Goal: Task Accomplishment & Management: Complete application form

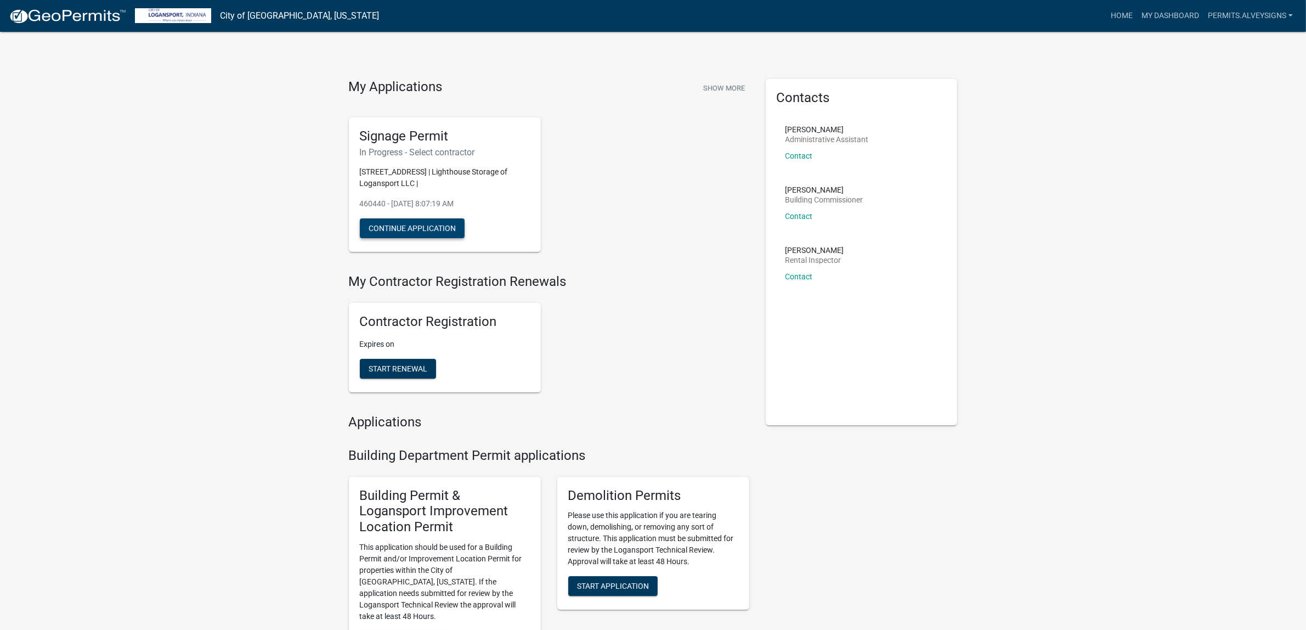
click at [449, 238] on button "Continue Application" at bounding box center [412, 228] width 105 height 20
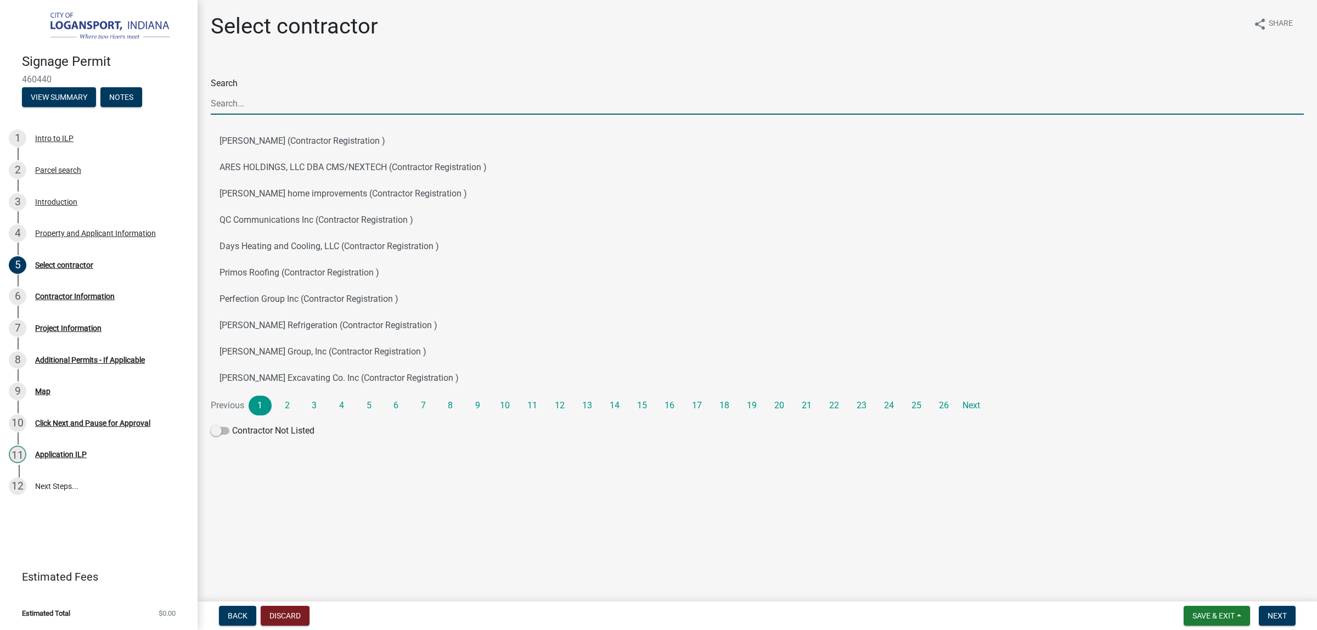
click at [424, 115] on input "Search" at bounding box center [757, 103] width 1093 height 22
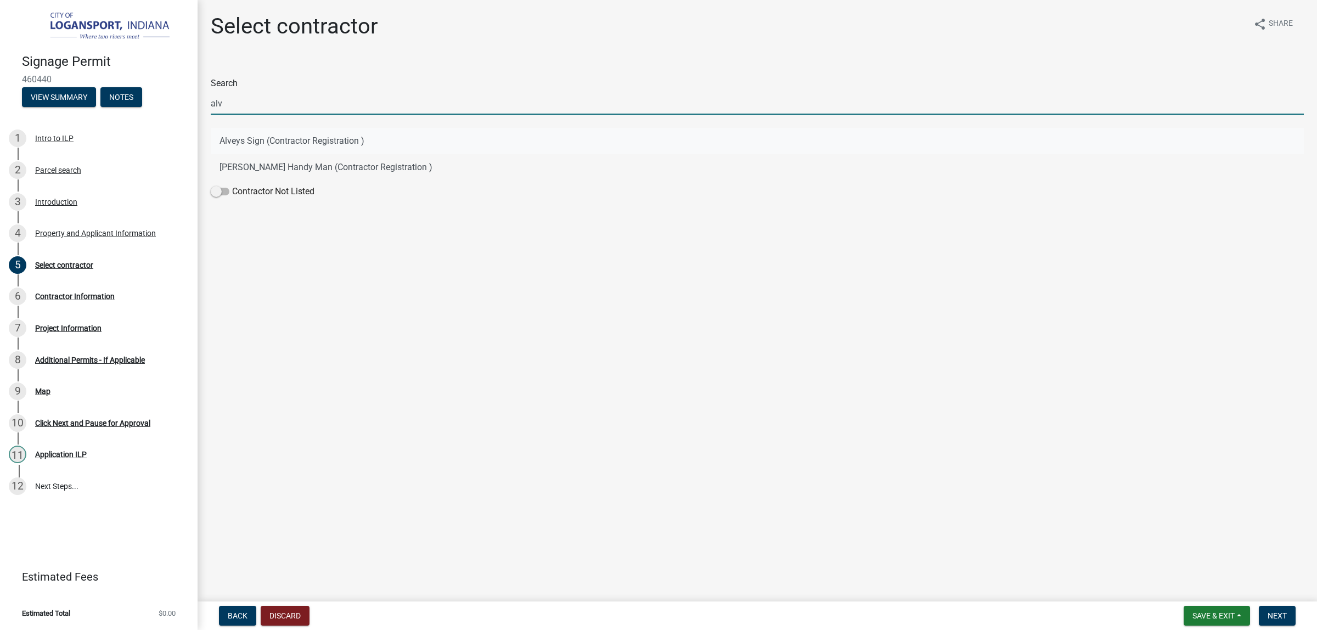
type input "alv"
click at [291, 154] on button "Alveys Sign (Contractor Registration )" at bounding box center [757, 141] width 1093 height 26
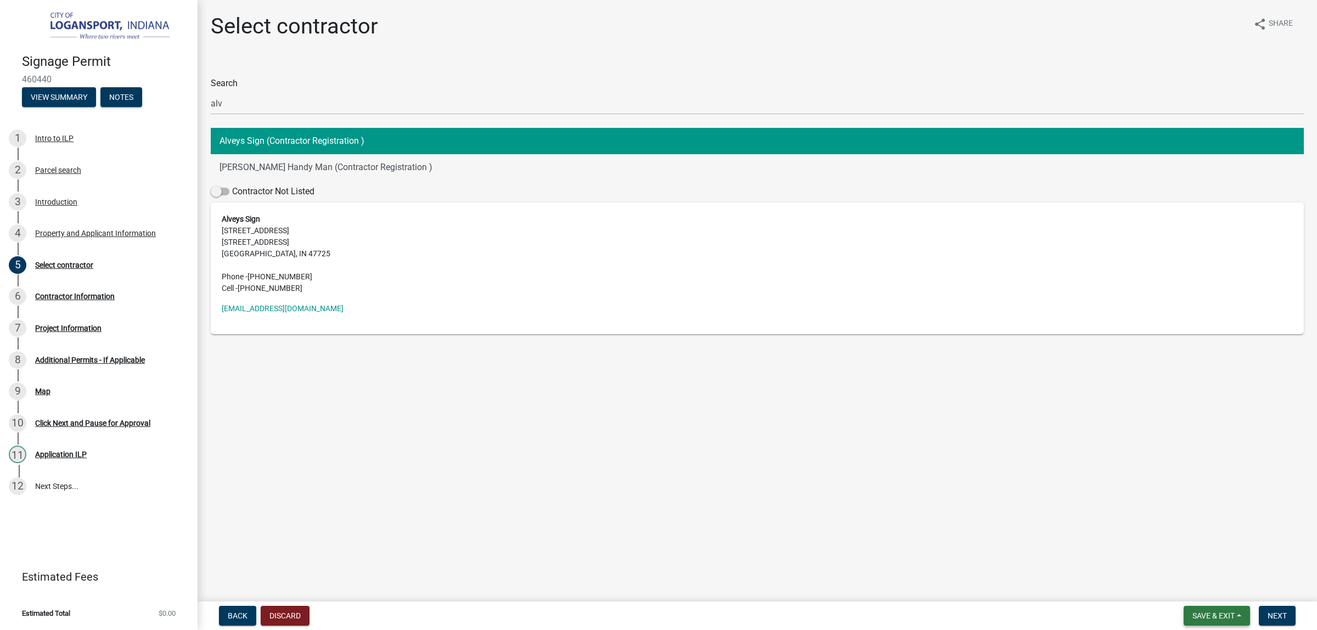
click at [1192, 611] on span "Save & Exit" at bounding box center [1213, 615] width 42 height 9
click at [1278, 532] on main "Select contractor share Share Search alv Alveys Sign (Contractor Registration )…" at bounding box center [757, 298] width 1119 height 597
click at [1268, 606] on button "Next" at bounding box center [1277, 616] width 37 height 20
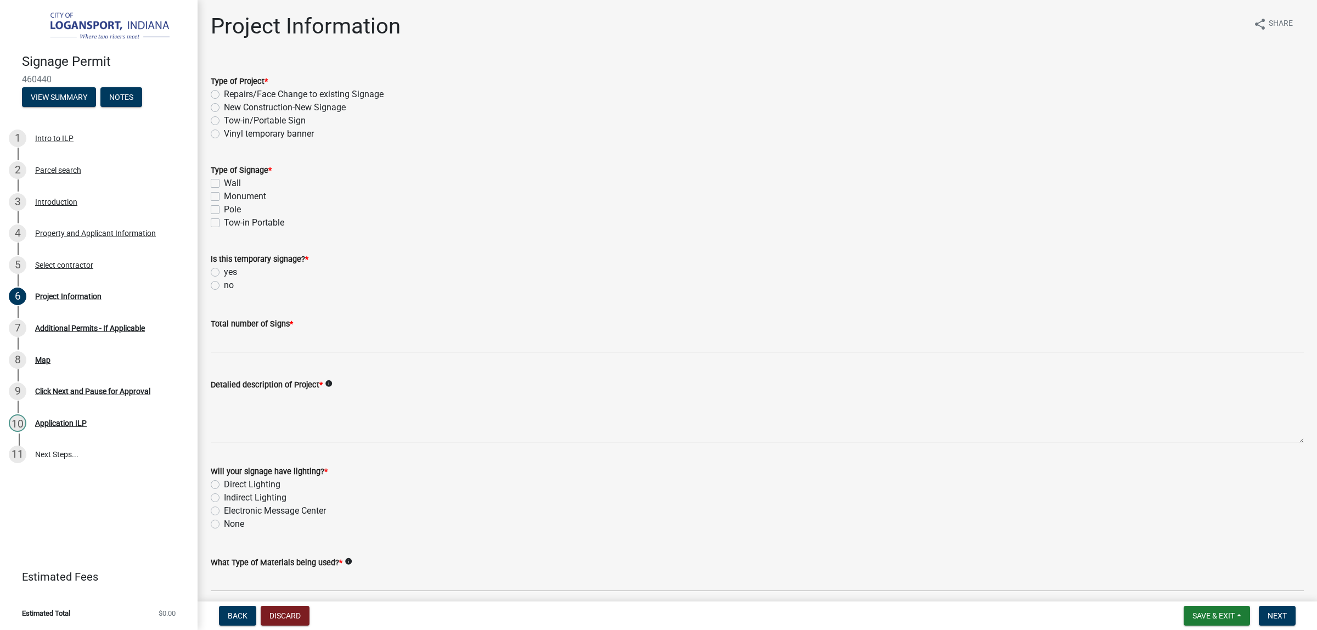
click at [224, 216] on label "Pole" at bounding box center [232, 209] width 17 height 13
click at [224, 210] on input "Pole" at bounding box center [227, 206] width 7 height 7
checkbox input "true"
checkbox input "false"
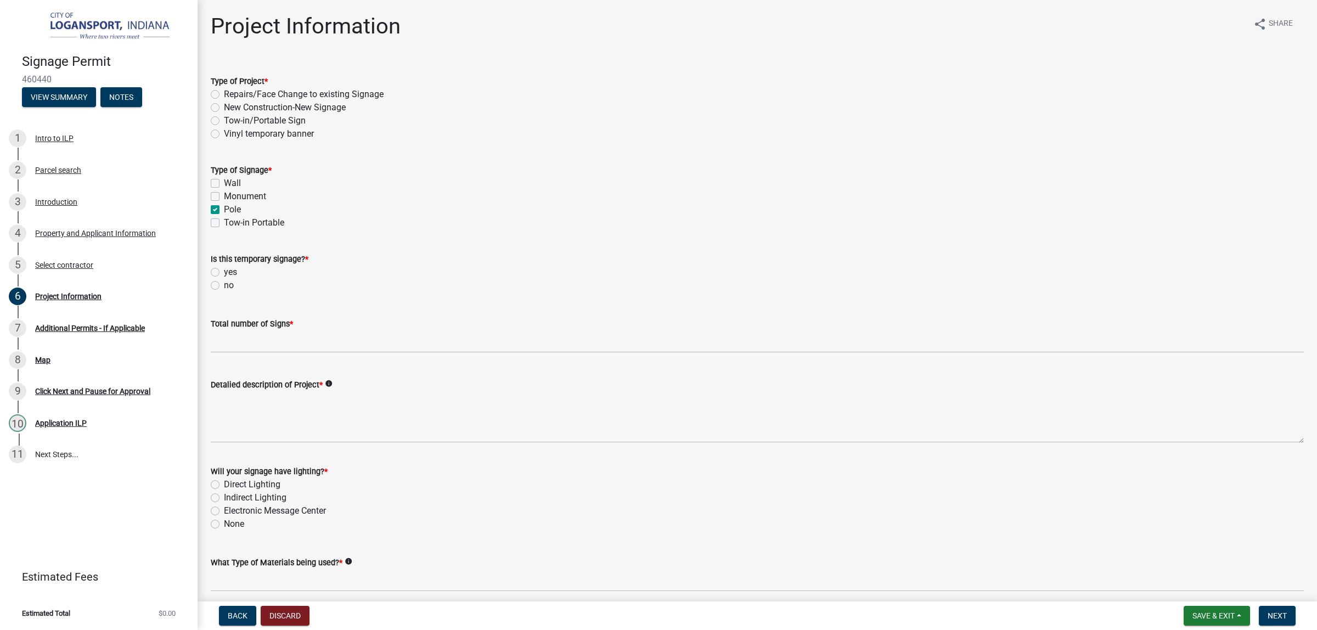
checkbox input "true"
checkbox input "false"
click at [224, 292] on label "no" at bounding box center [229, 285] width 10 height 13
click at [224, 286] on input "no" at bounding box center [227, 282] width 7 height 7
radio input "true"
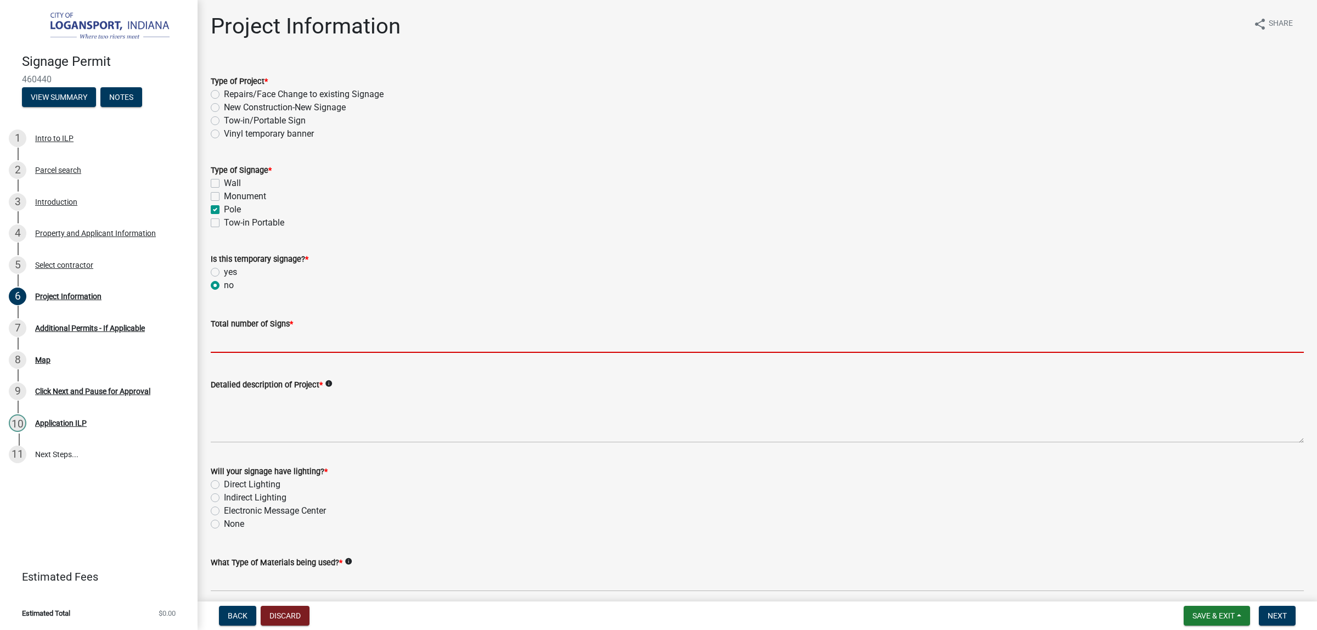
click at [264, 353] on input "text" at bounding box center [757, 341] width 1093 height 22
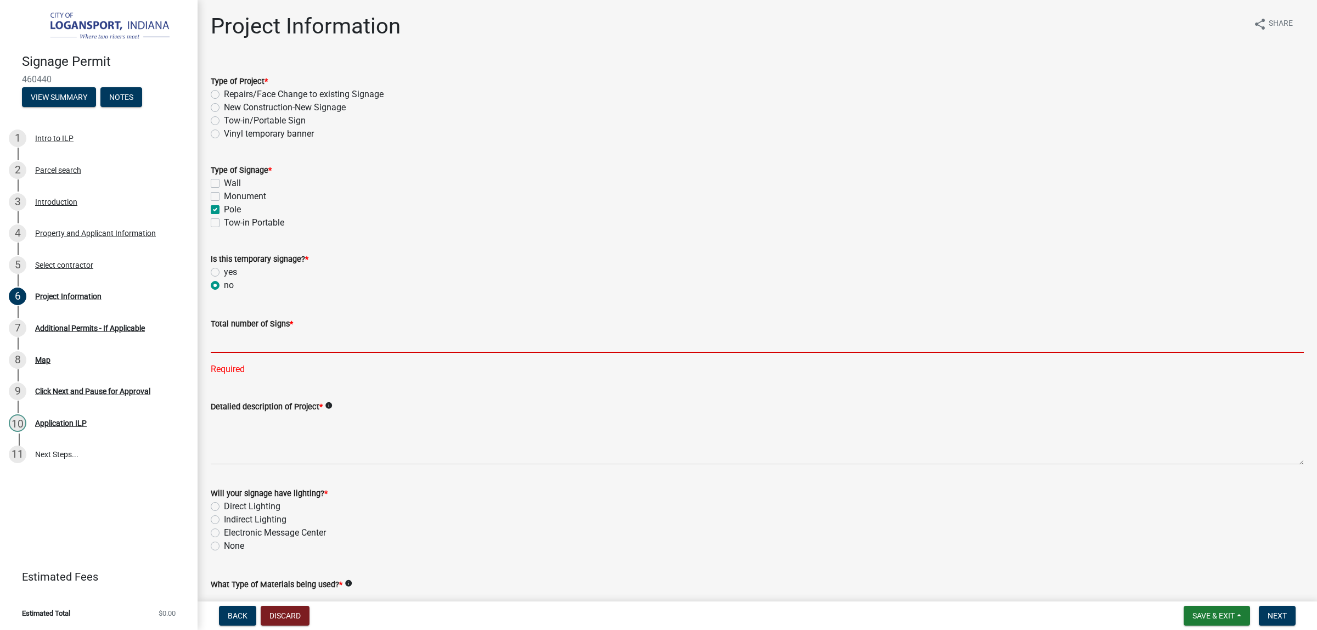
click at [455, 353] on input "text" at bounding box center [757, 341] width 1093 height 22
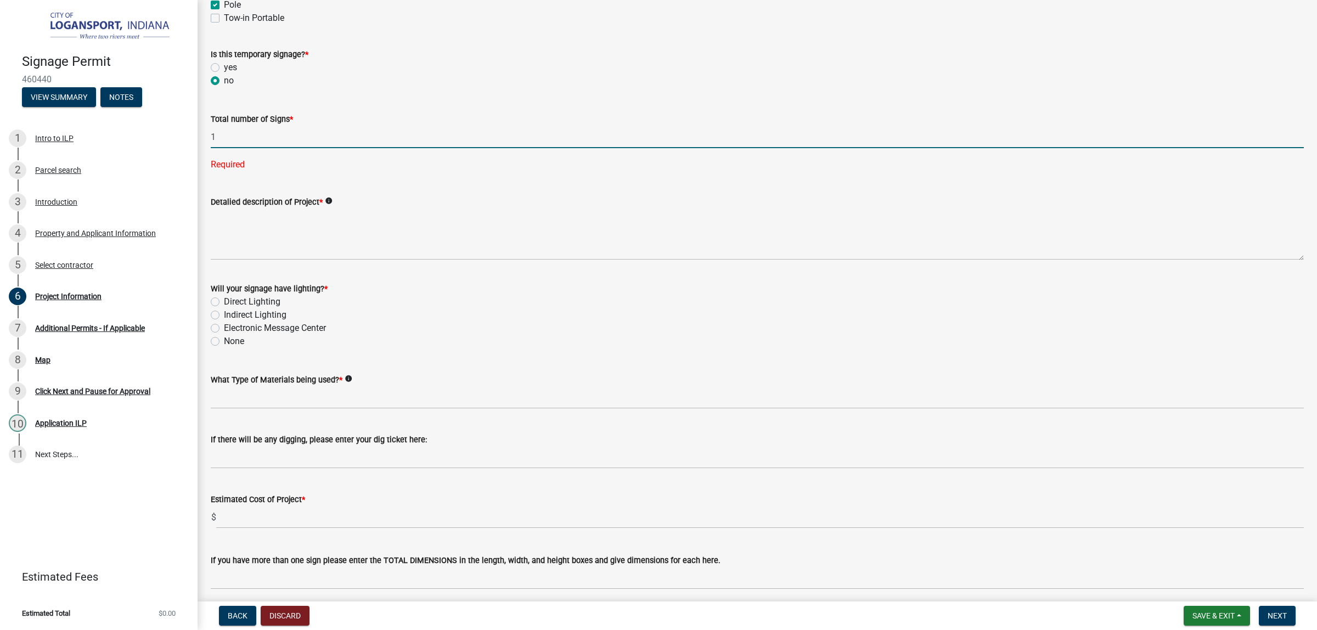
scroll to position [206, 0]
type input "1"
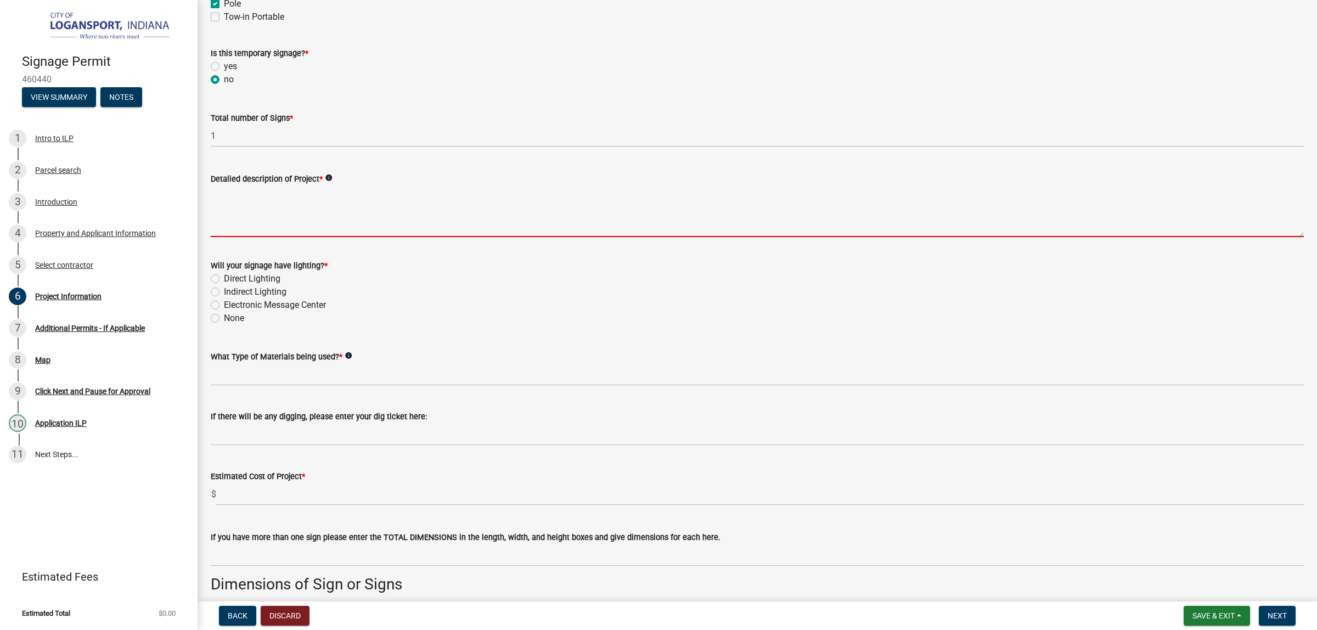
click at [300, 237] on textarea "Detalied description of Project *" at bounding box center [757, 211] width 1093 height 52
type textarea "F"
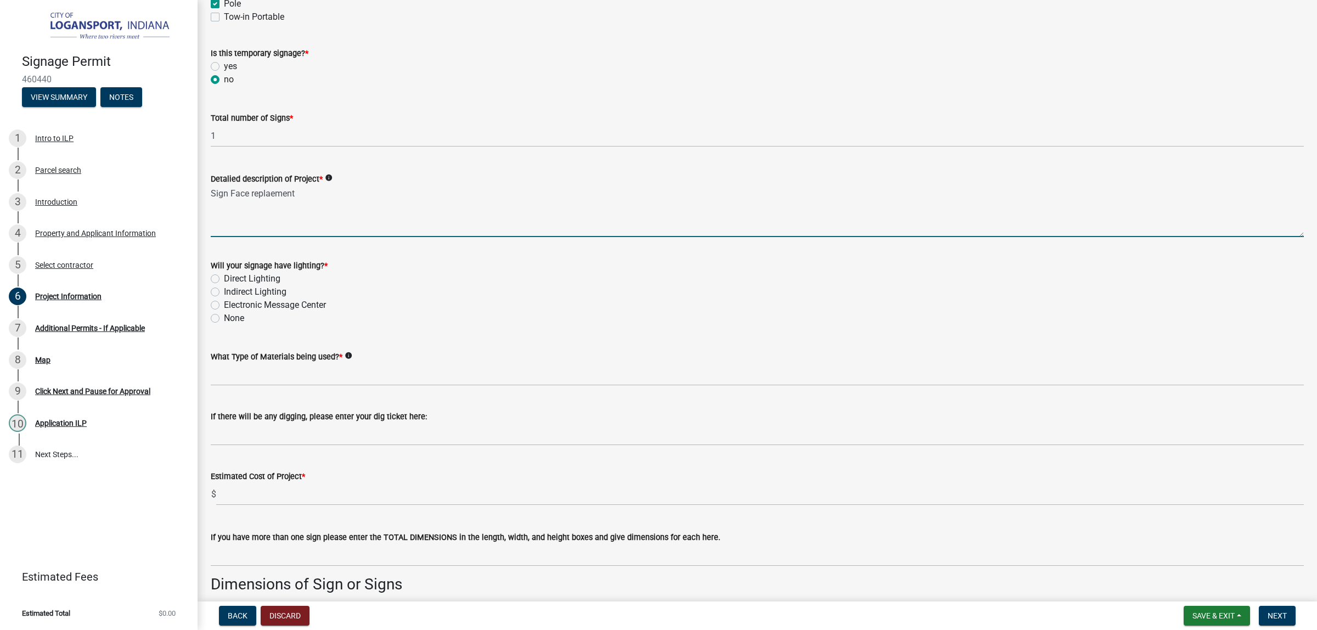
click at [289, 237] on textarea "Sign Face replaement" at bounding box center [757, 211] width 1093 height 52
click at [472, 237] on textarea "Sign Face replacement" at bounding box center [757, 211] width 1093 height 52
type textarea "Sign Face replacement"
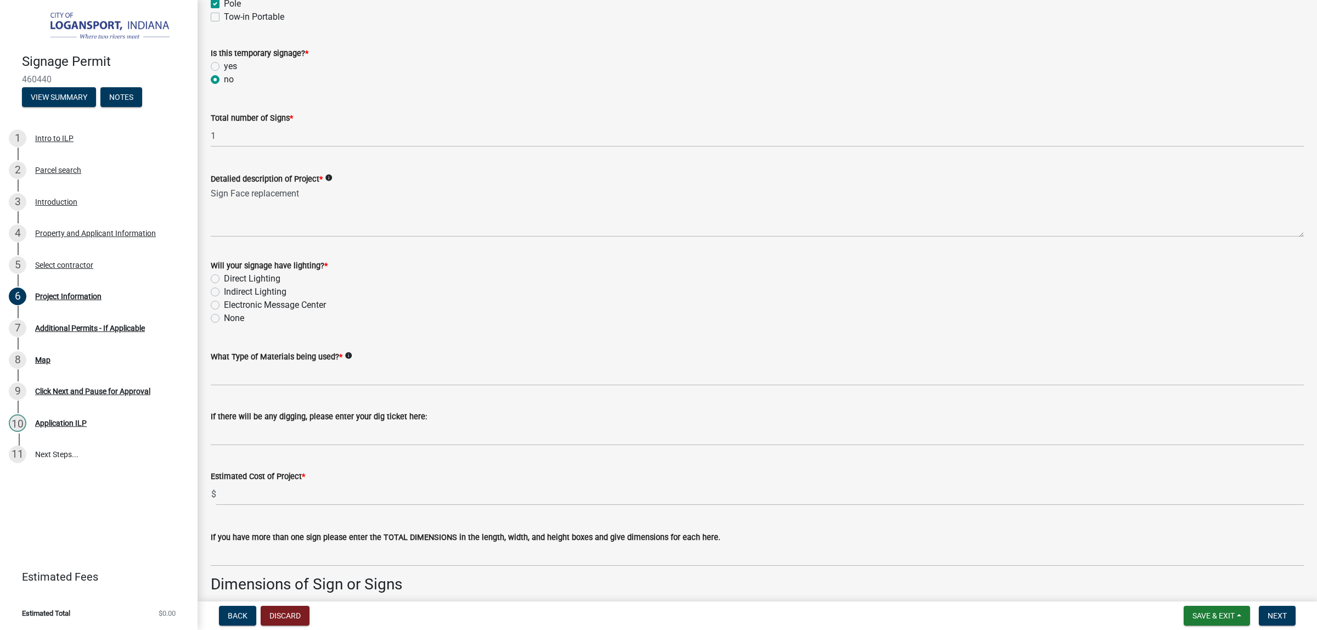
click at [224, 325] on label "None" at bounding box center [234, 318] width 20 height 13
click at [224, 319] on input "None" at bounding box center [227, 315] width 7 height 7
radio input "true"
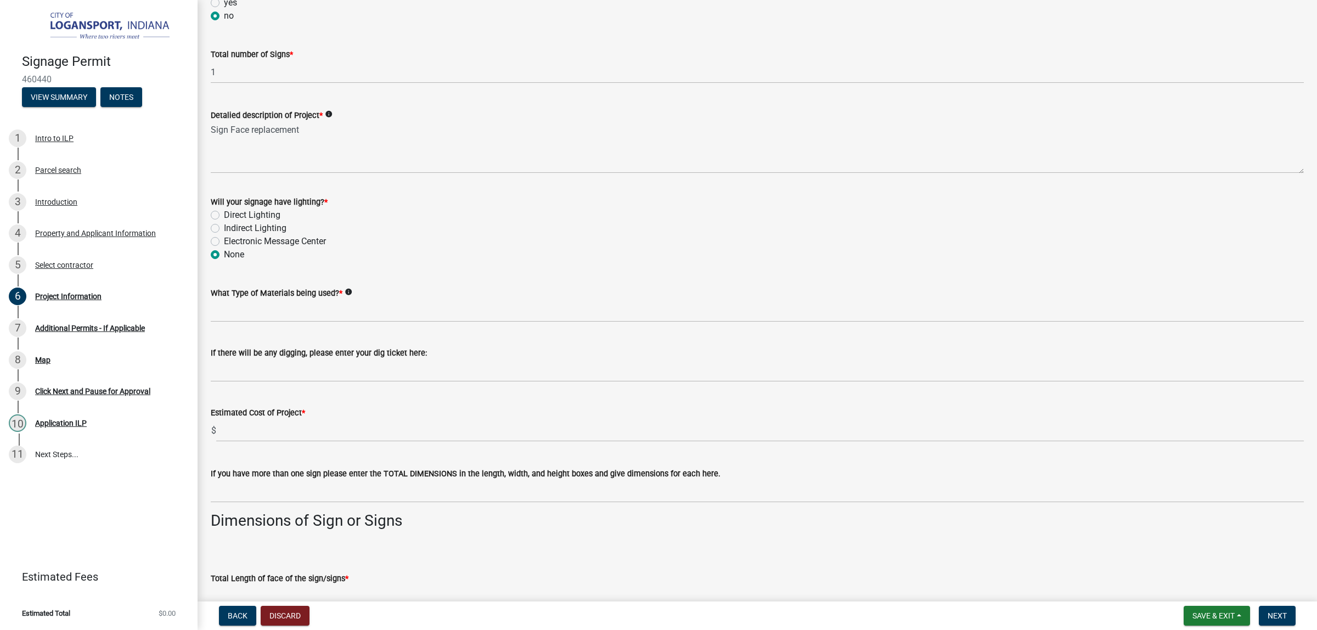
scroll to position [343, 0]
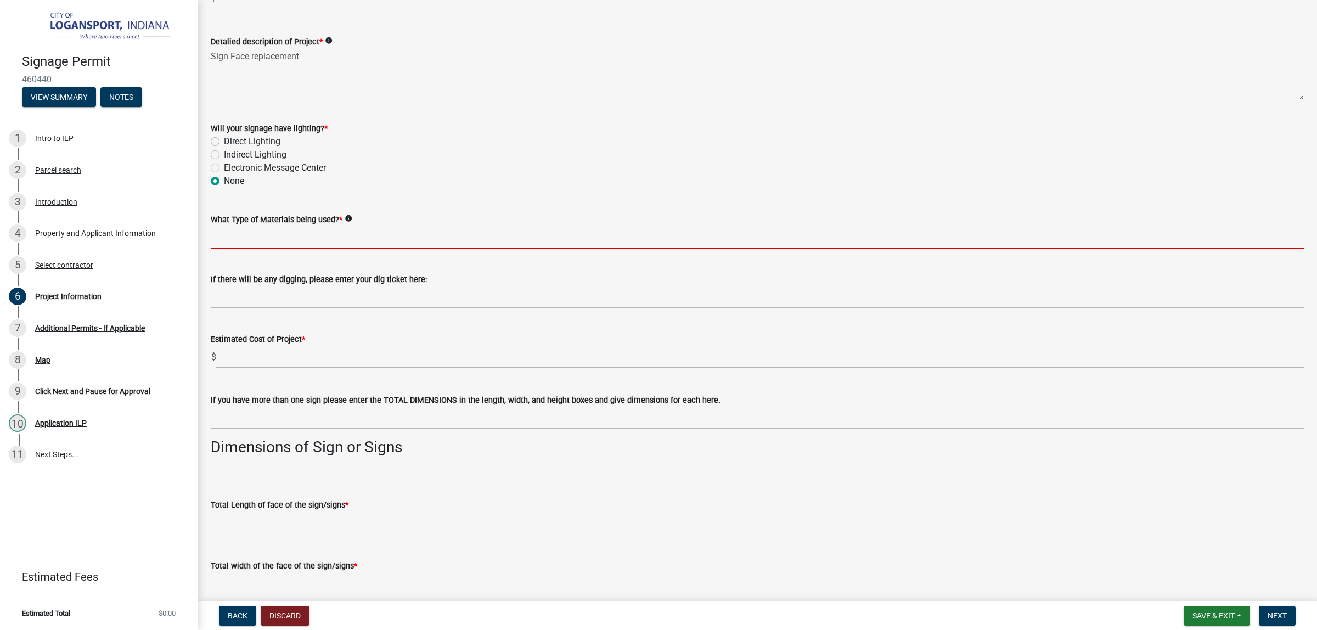
click at [274, 249] on input "What Type of Materials being used? *" at bounding box center [757, 237] width 1093 height 22
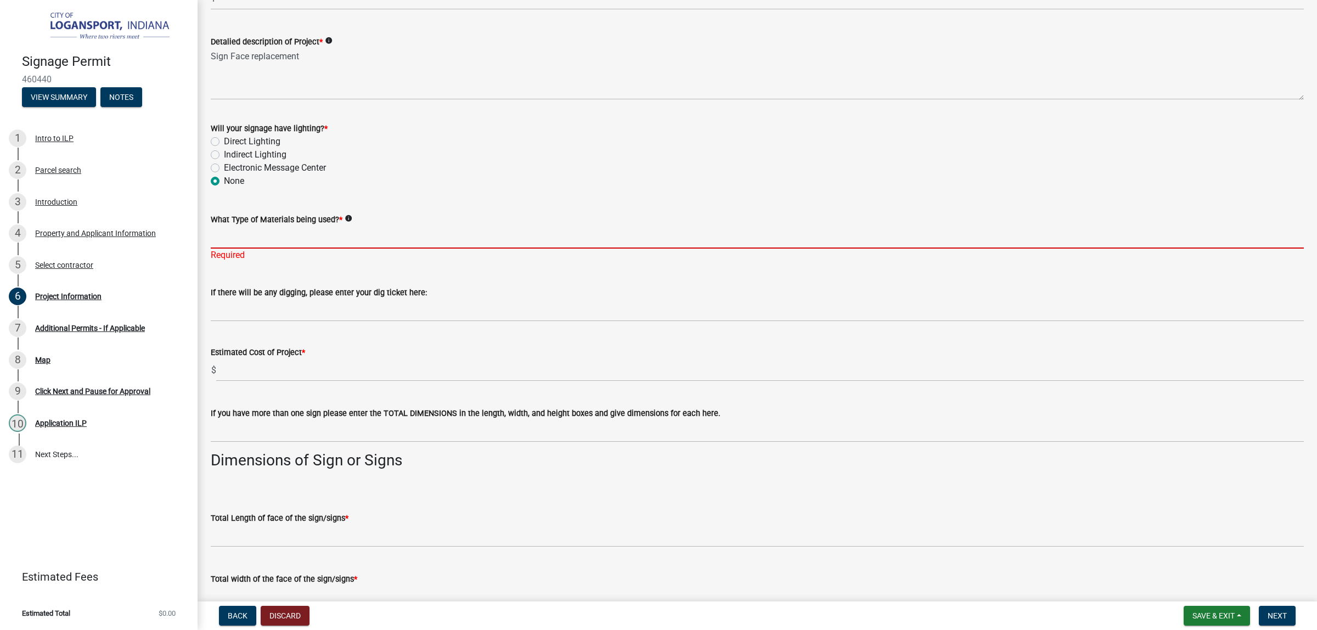
click at [343, 249] on input "What Type of Materials being used? *" at bounding box center [757, 237] width 1093 height 22
type input "Flex face"
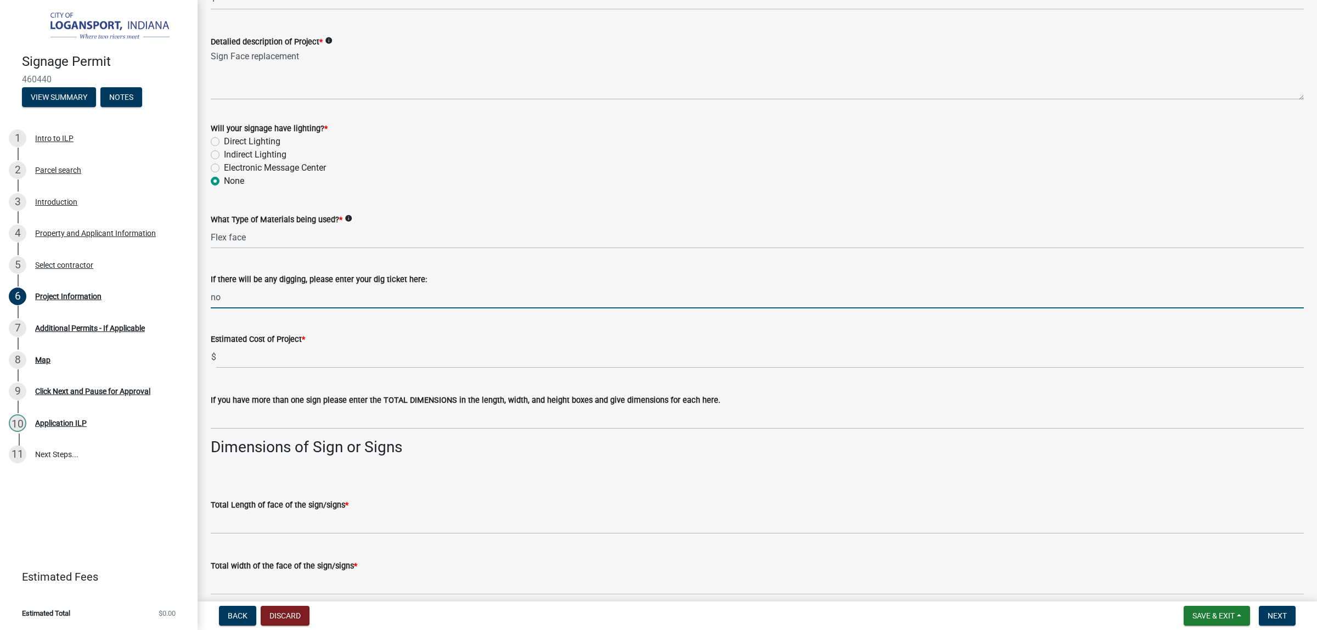
type input "no"
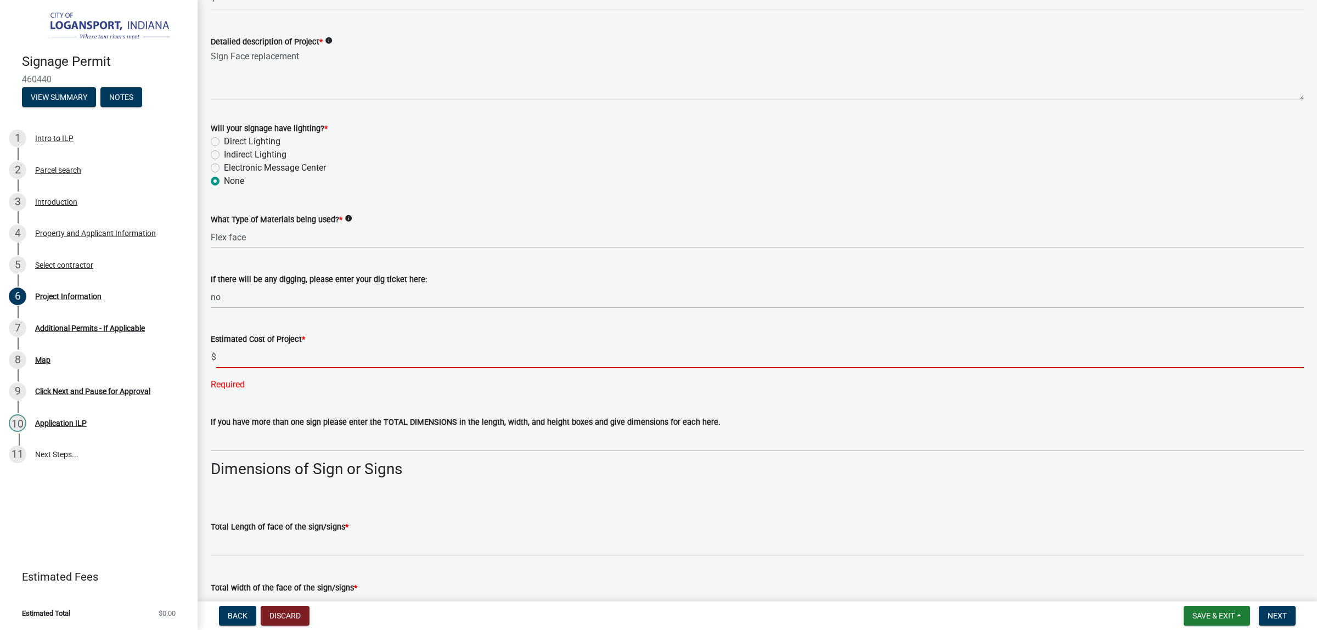
click at [371, 368] on input "text" at bounding box center [759, 357] width 1087 height 22
paste input "$5,954.00"
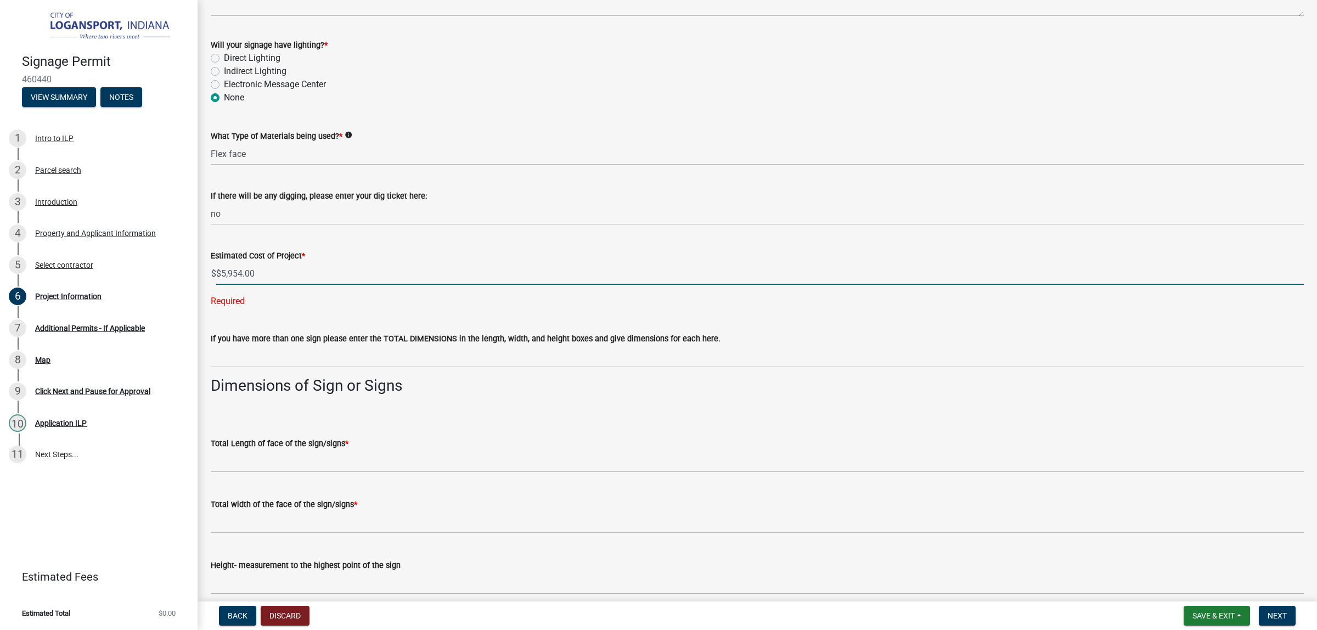
scroll to position [549, 0]
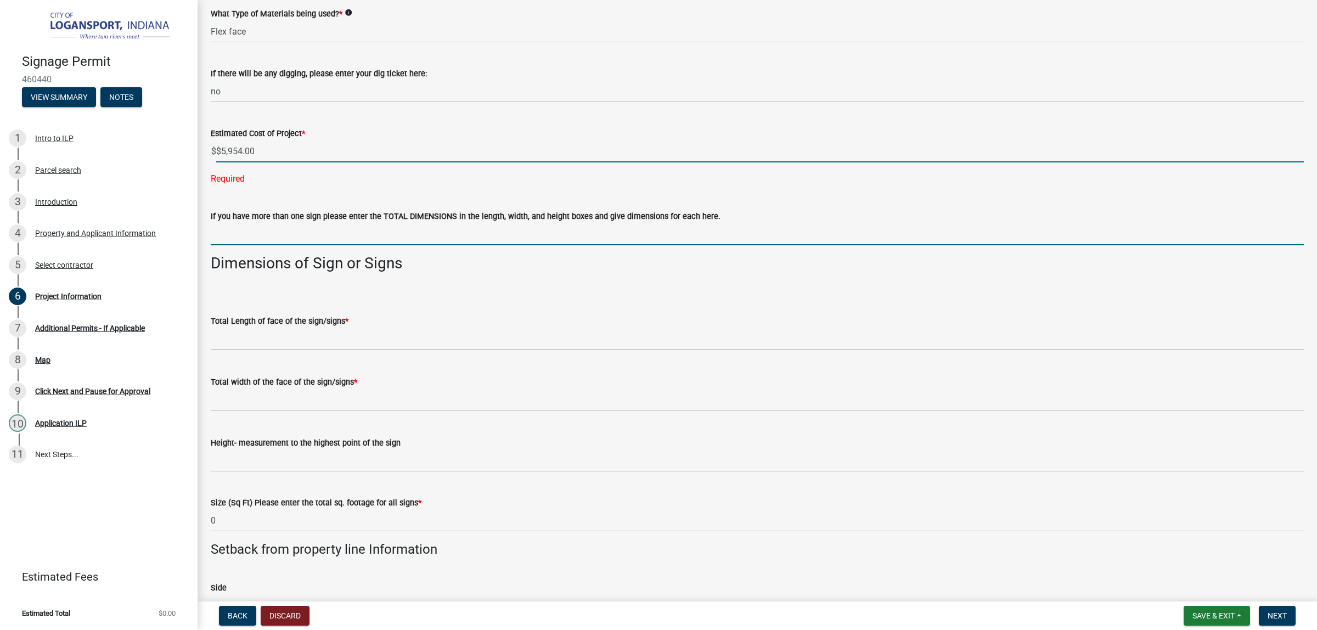
type input "5954"
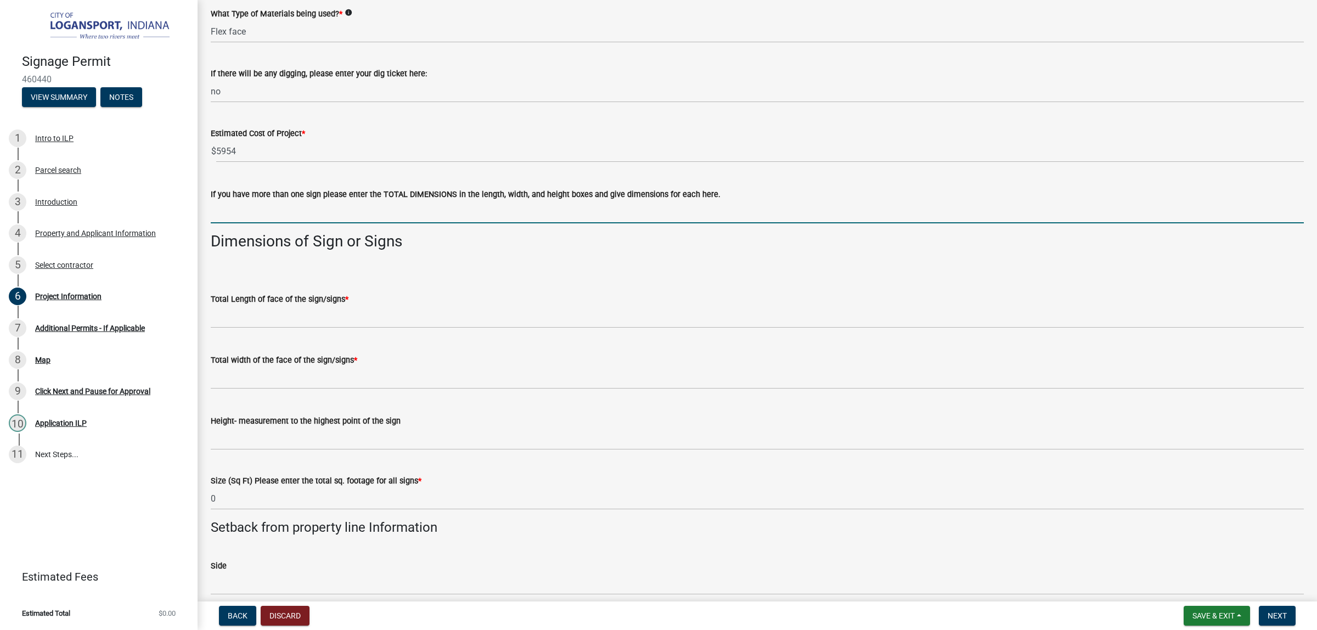
click at [327, 436] on wm-data-entity-input-list "Type of Project * Repairs/Face Change to existing Signage New Construction-New …" at bounding box center [757, 386] width 1093 height 1747
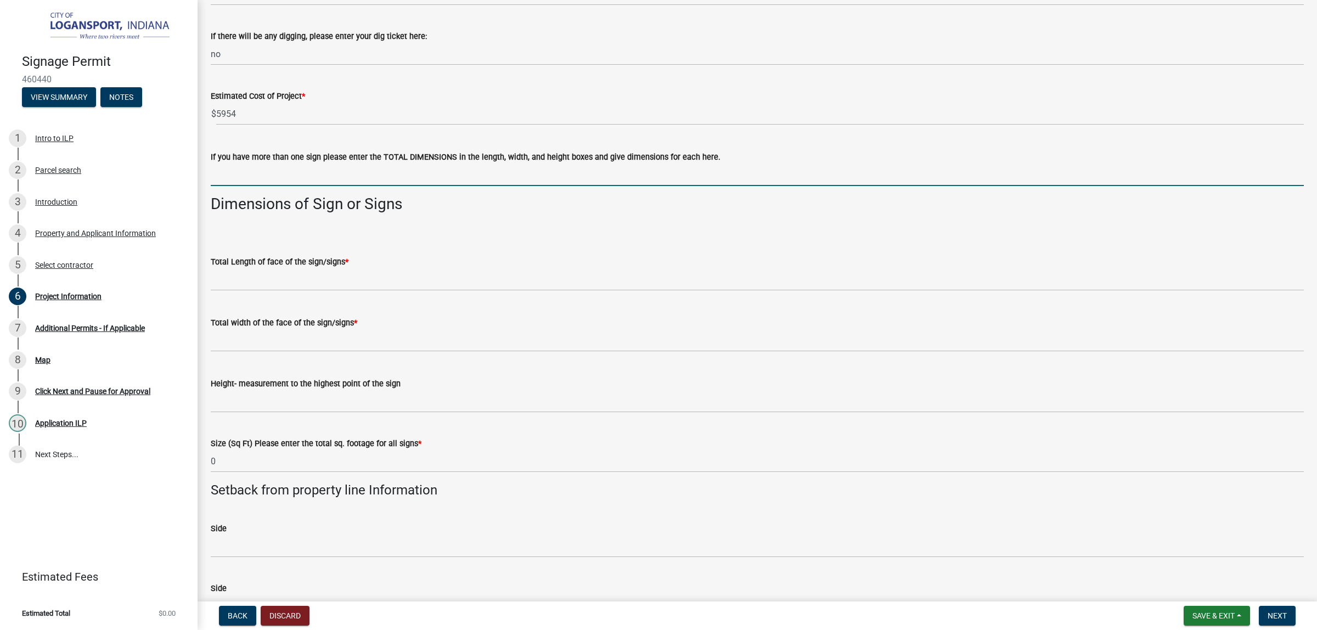
scroll to position [617, 0]
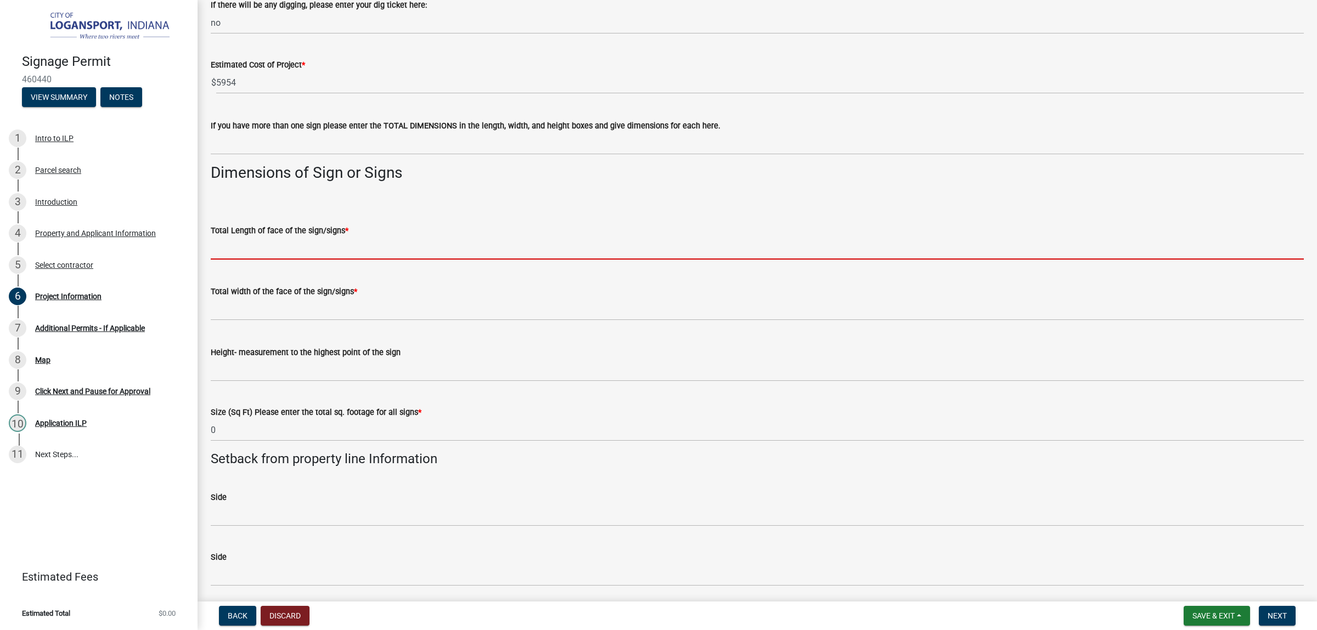
click at [275, 260] on input "text" at bounding box center [757, 248] width 1093 height 22
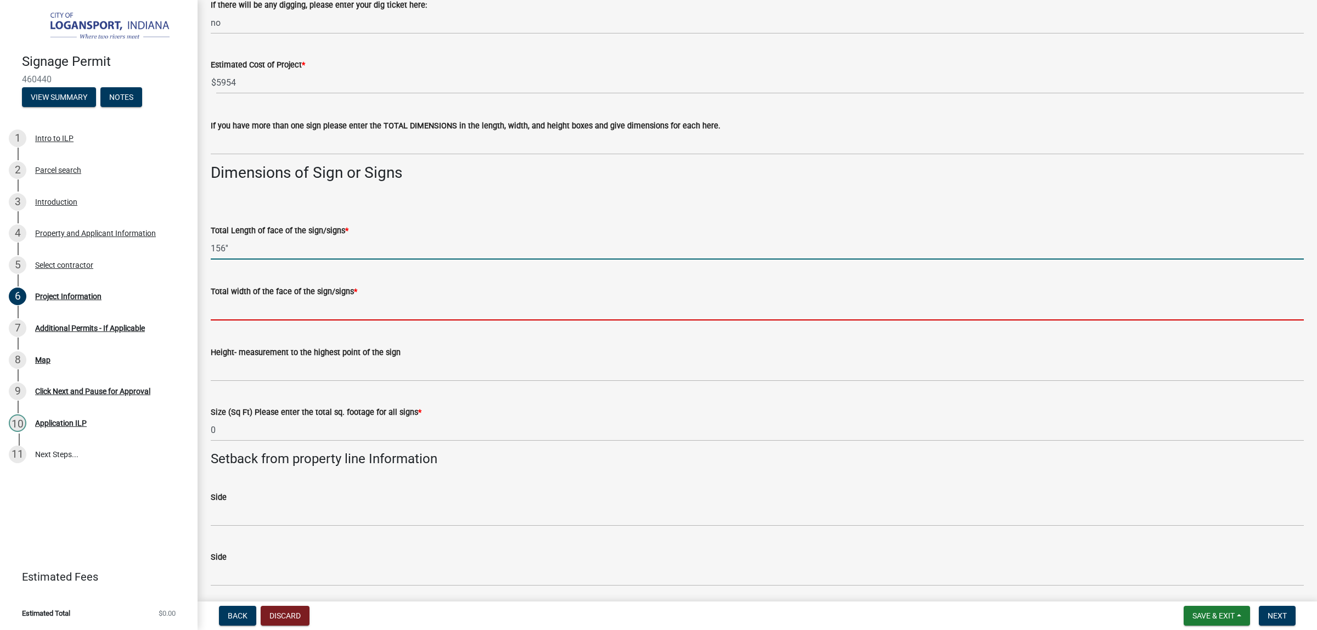
type input "156"
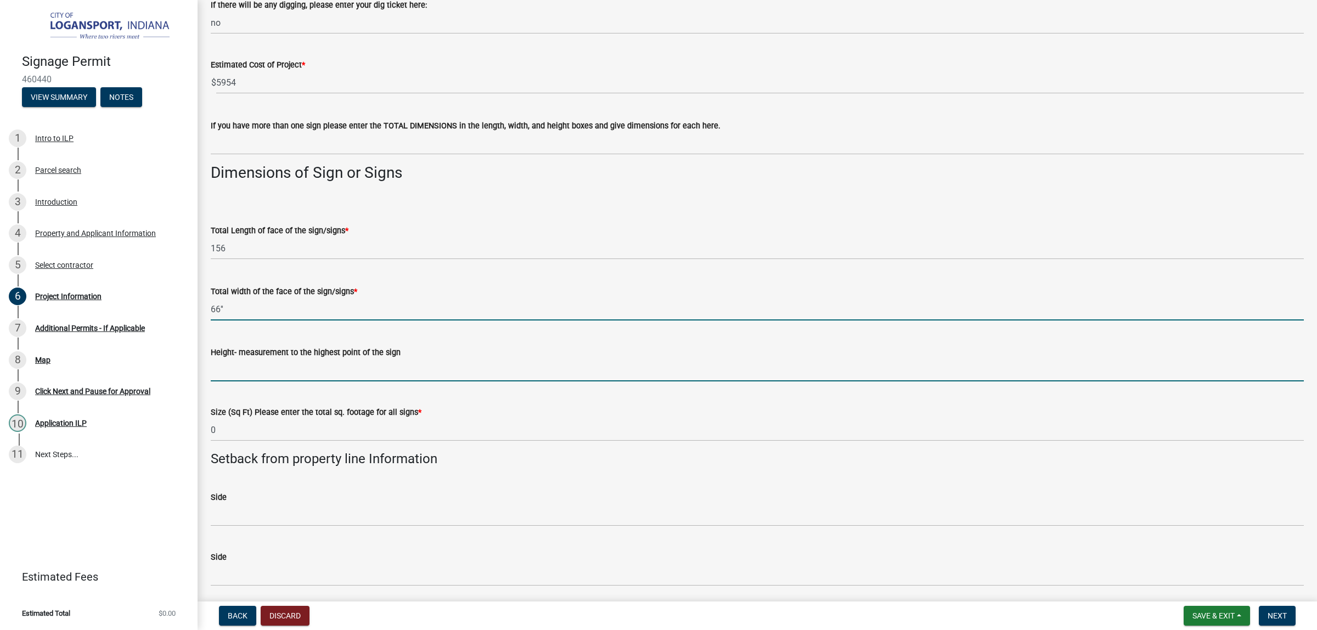
type input "66"
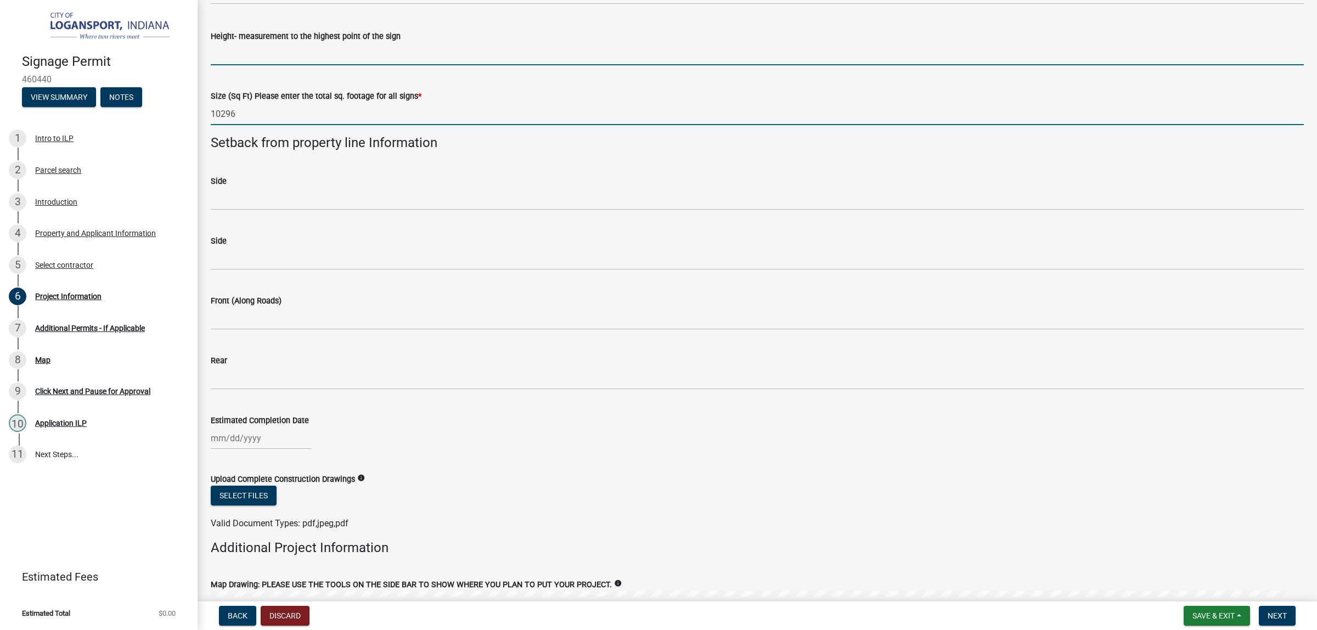
click at [253, 125] on input "10296" at bounding box center [757, 114] width 1093 height 22
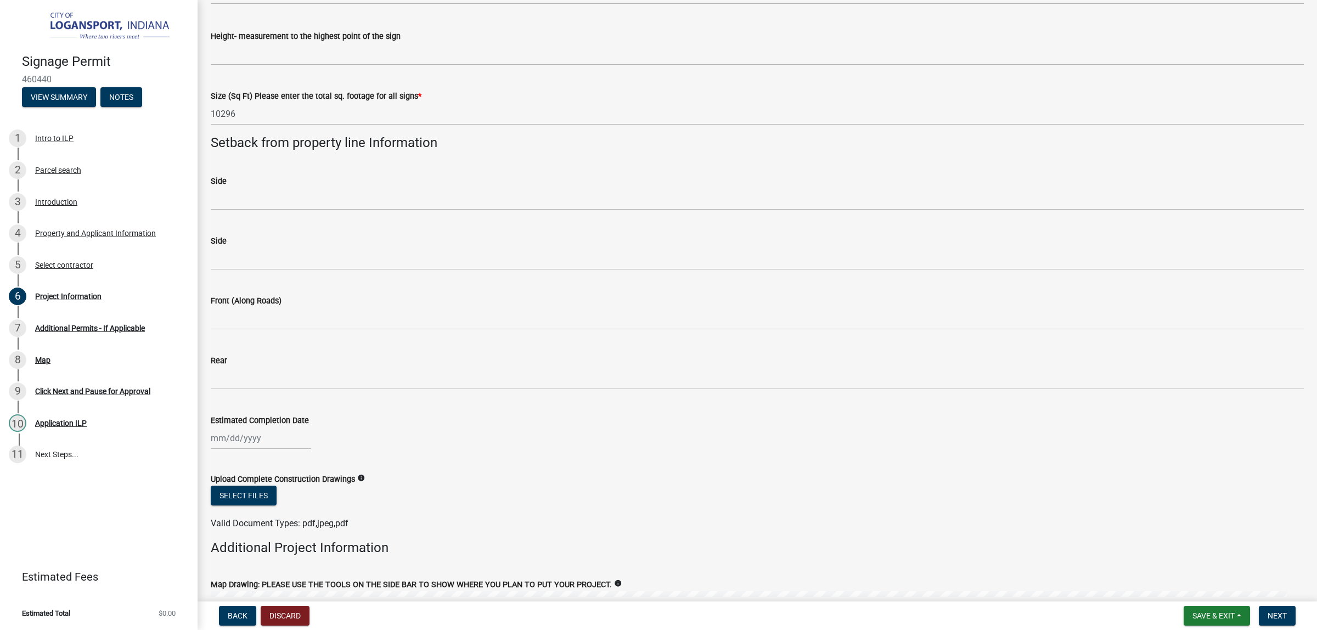
drag, startPoint x: 256, startPoint y: 147, endPoint x: 204, endPoint y: 143, distance: 52.3
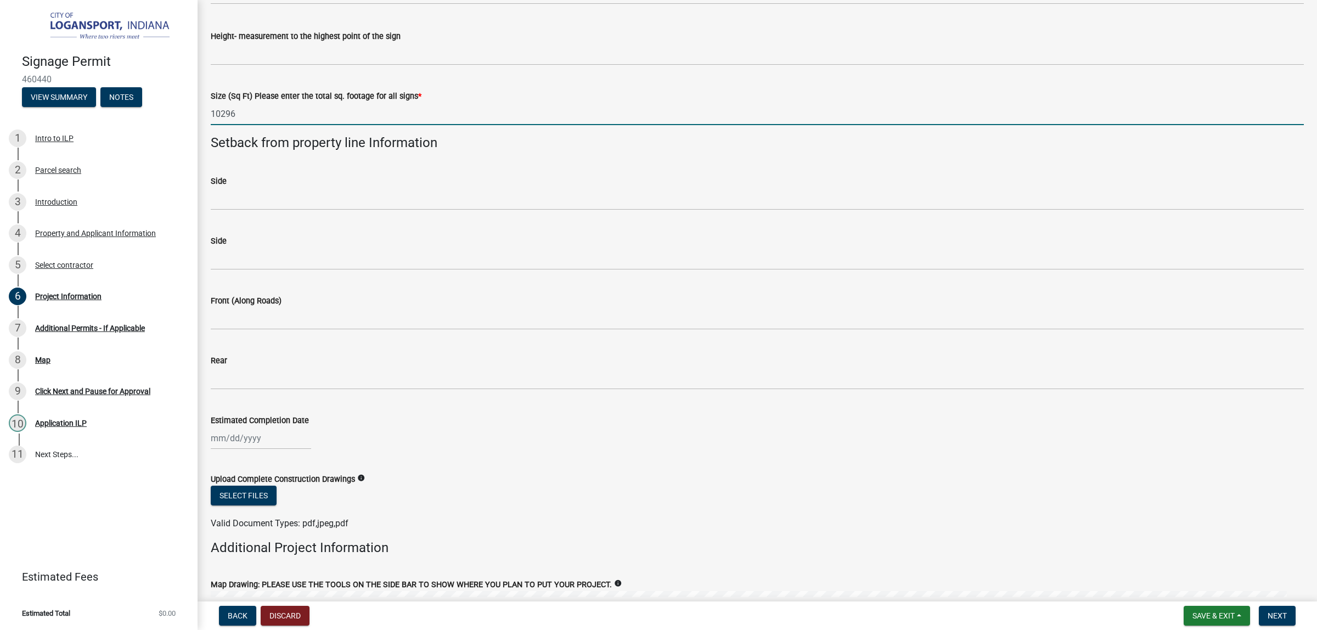
drag, startPoint x: 273, startPoint y: 372, endPoint x: 209, endPoint y: 370, distance: 64.2
click at [209, 125] on div "Size (Sq Ft) Please enter the total sq. footage for all signs * 10296" at bounding box center [756, 99] width 1109 height 51
paste input "71.5"
type input "71.5"
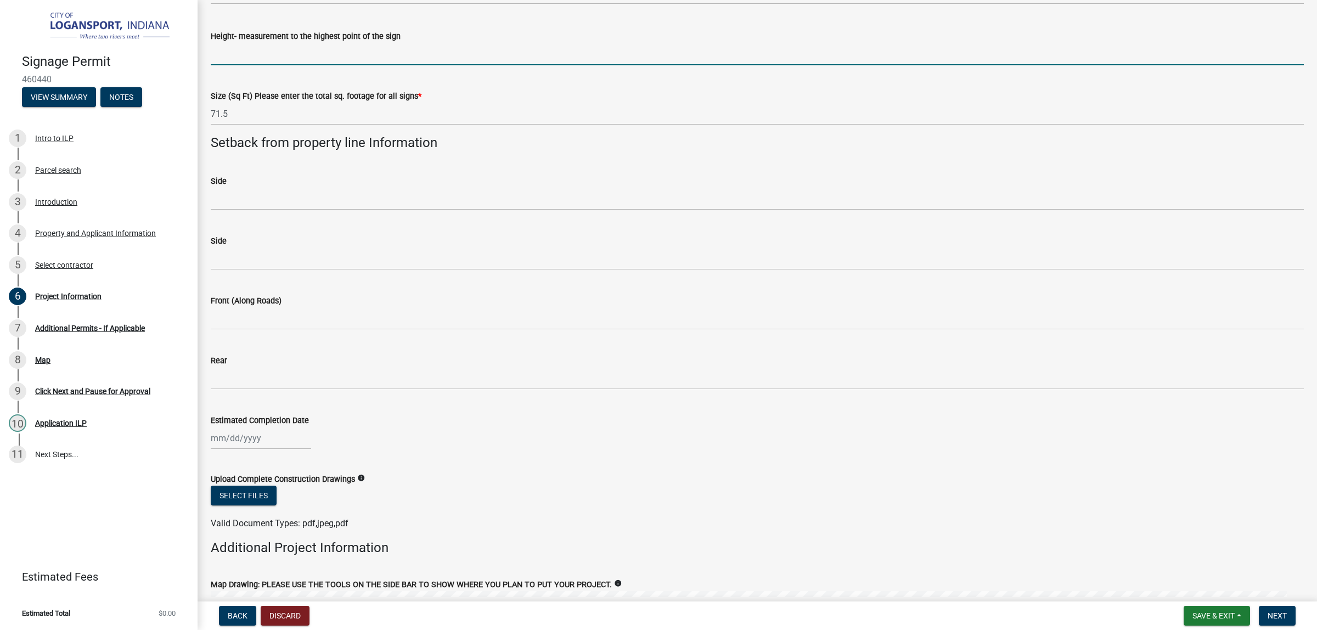
click at [272, 65] on input "Height- measurement to the highest point of the sign" at bounding box center [757, 54] width 1093 height 22
click at [250, 65] on input "Height- measurement to the highest point of the sign" at bounding box center [757, 54] width 1093 height 22
type input "120.62"
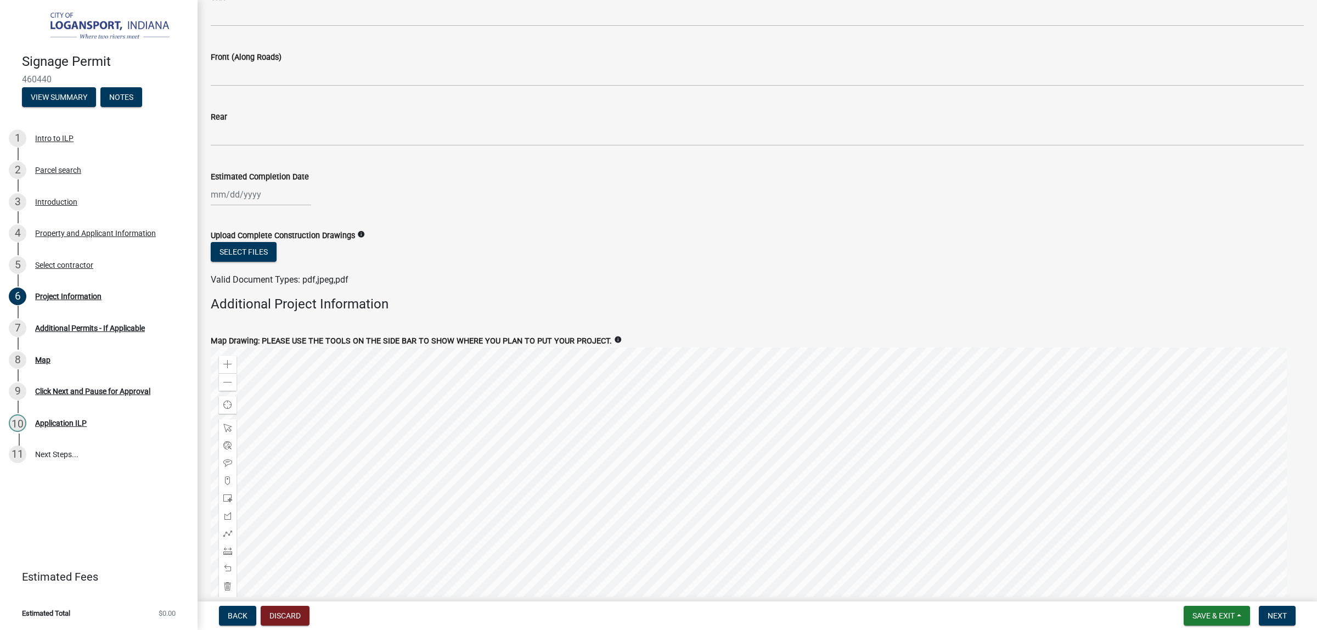
scroll to position [1208, 0]
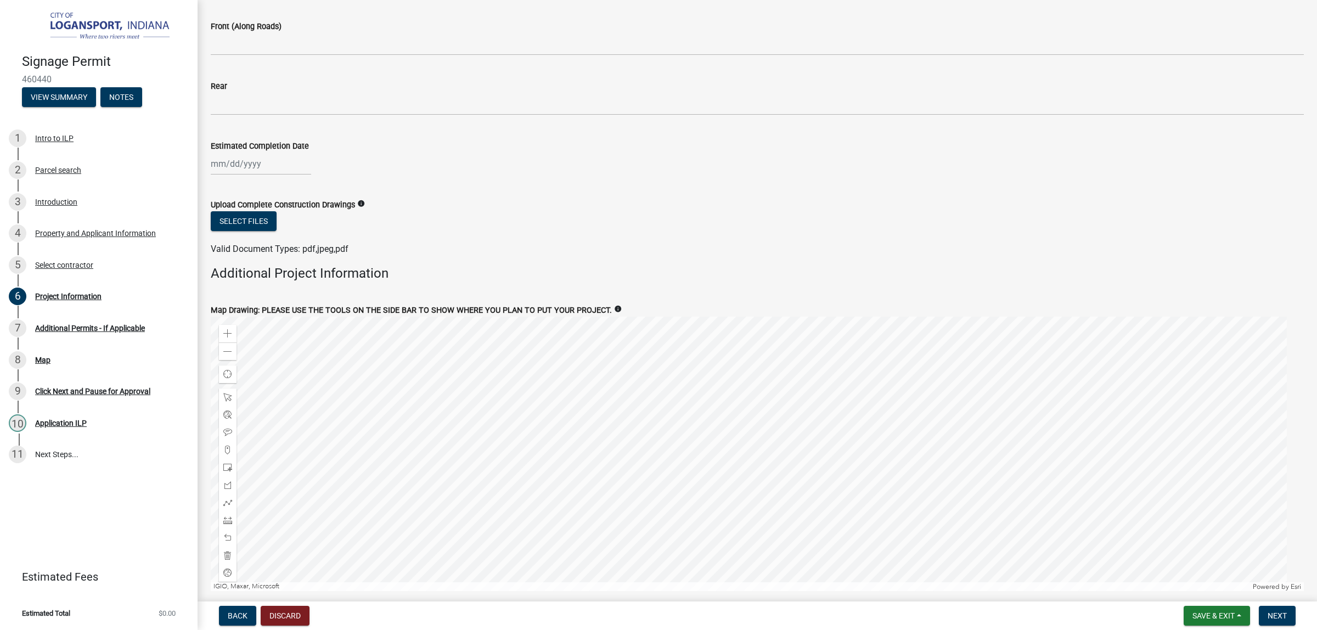
click at [288, 175] on div at bounding box center [261, 164] width 100 height 22
select select "8"
select select "2025"
click at [376, 175] on div "[PERSON_NAME] Feb Mar Apr [PERSON_NAME][DATE] Oct Nov [DATE] 1526 1527 1528 152…" at bounding box center [757, 164] width 1093 height 22
click at [258, 175] on div at bounding box center [261, 164] width 100 height 22
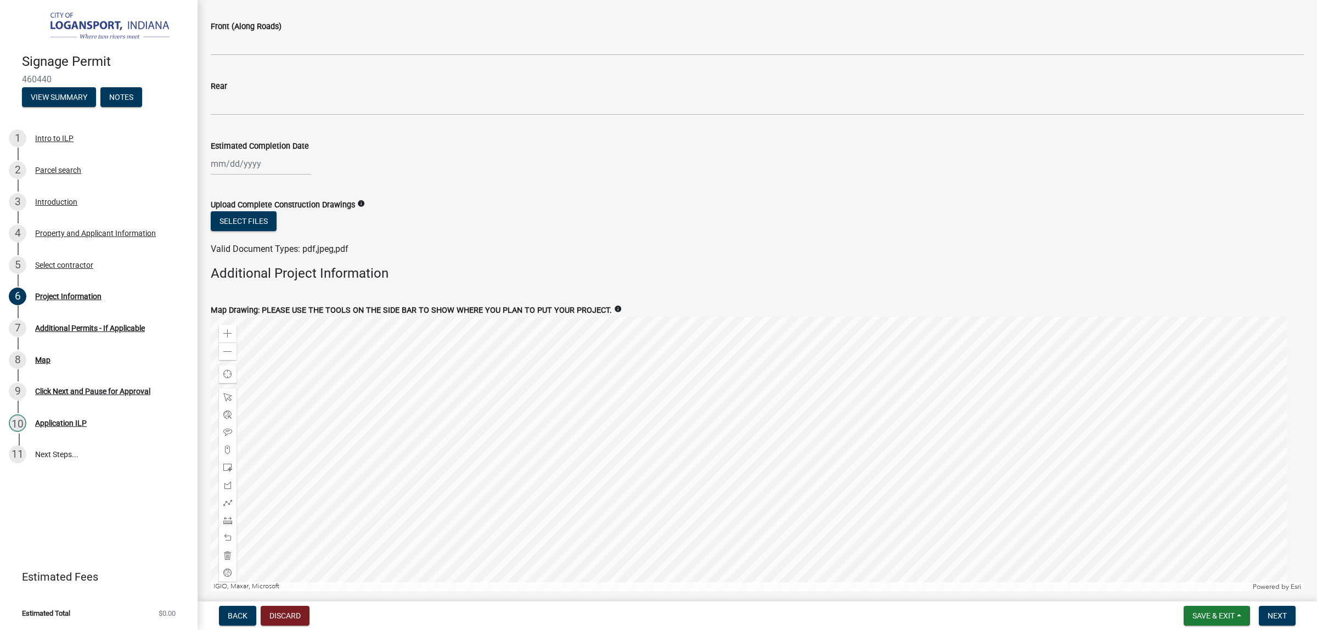
select select "8"
select select "2025"
click at [283, 127] on div "28" at bounding box center [275, 118] width 18 height 18
type input "[DATE]"
click at [446, 153] on div "Estimated Completion Date" at bounding box center [757, 145] width 1093 height 13
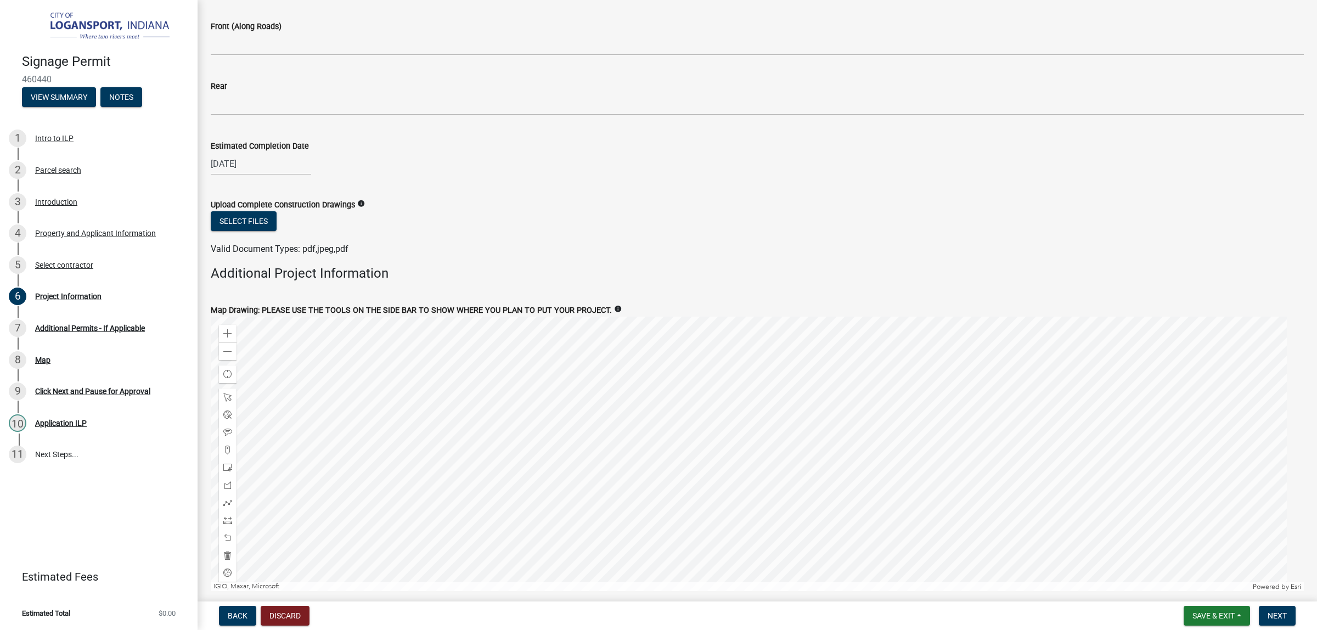
drag, startPoint x: 624, startPoint y: 527, endPoint x: 443, endPoint y: 511, distance: 181.7
click at [624, 185] on wm-data-entity-input "Estimated Completion Date [DATE]" at bounding box center [757, 154] width 1093 height 61
select select "8"
select select "2025"
click at [273, 175] on div "[DATE] [PERSON_NAME] Apr May Jun [DATE] Aug Sep Oct Nov [DATE] 1526 1527 1528 1…" at bounding box center [261, 164] width 100 height 22
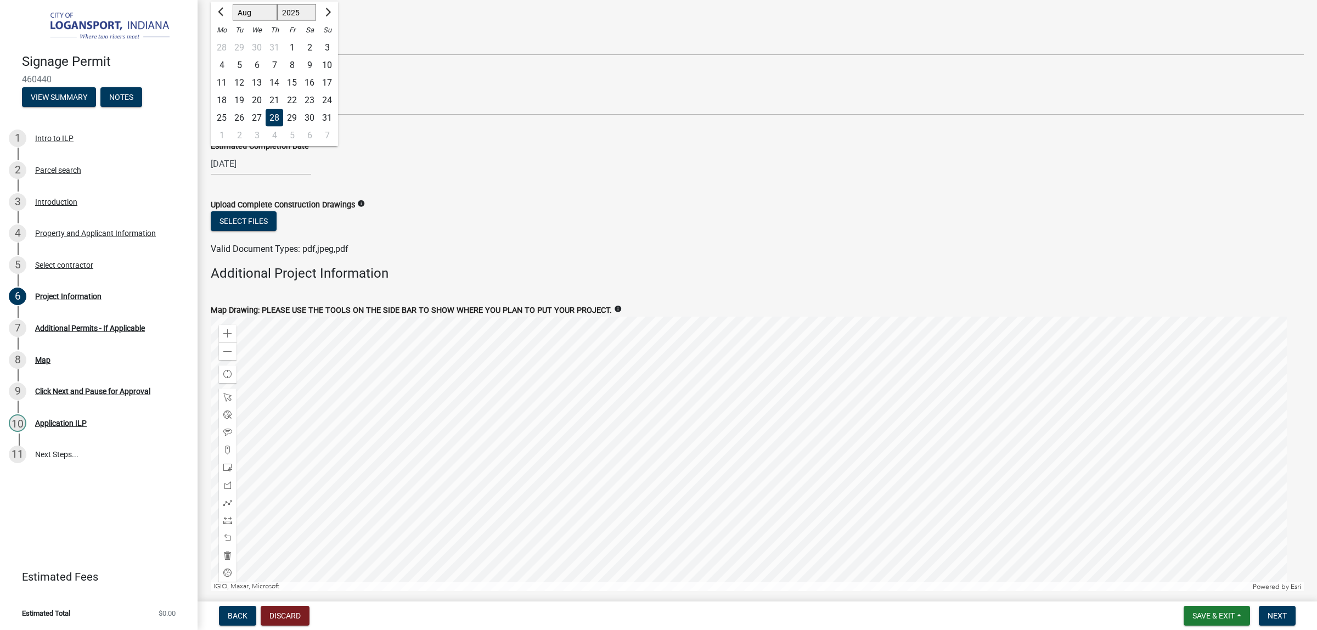
click at [266, 127] on div "27" at bounding box center [257, 118] width 18 height 18
type input "[DATE]"
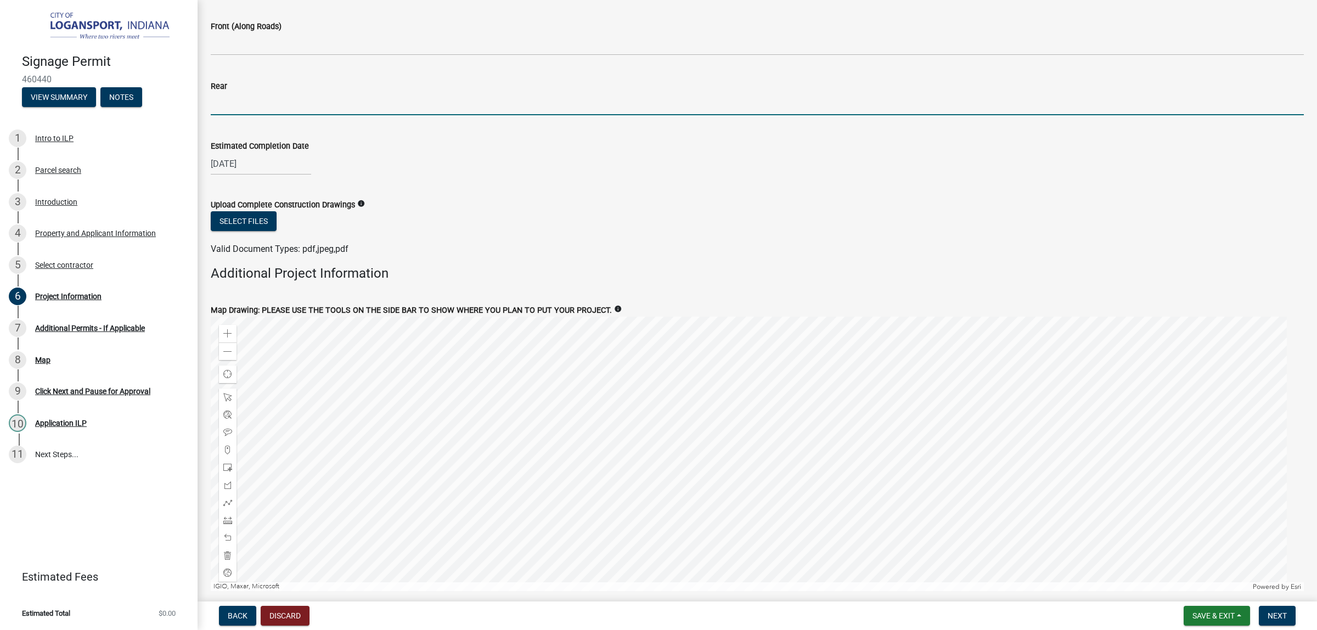
click at [624, 115] on input "Rear" at bounding box center [757, 104] width 1093 height 22
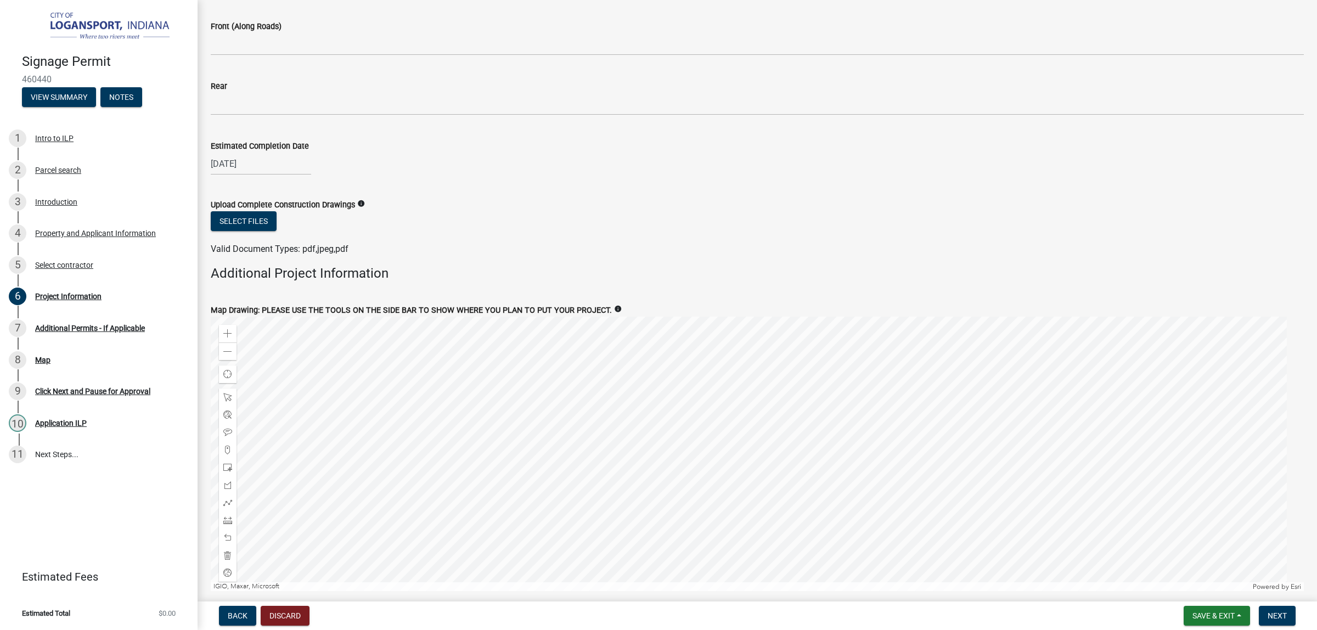
drag, startPoint x: 316, startPoint y: 206, endPoint x: 316, endPoint y: 212, distance: 6.0
type input "60'"
drag, startPoint x: 240, startPoint y: 201, endPoint x: 196, endPoint y: 203, distance: 44.5
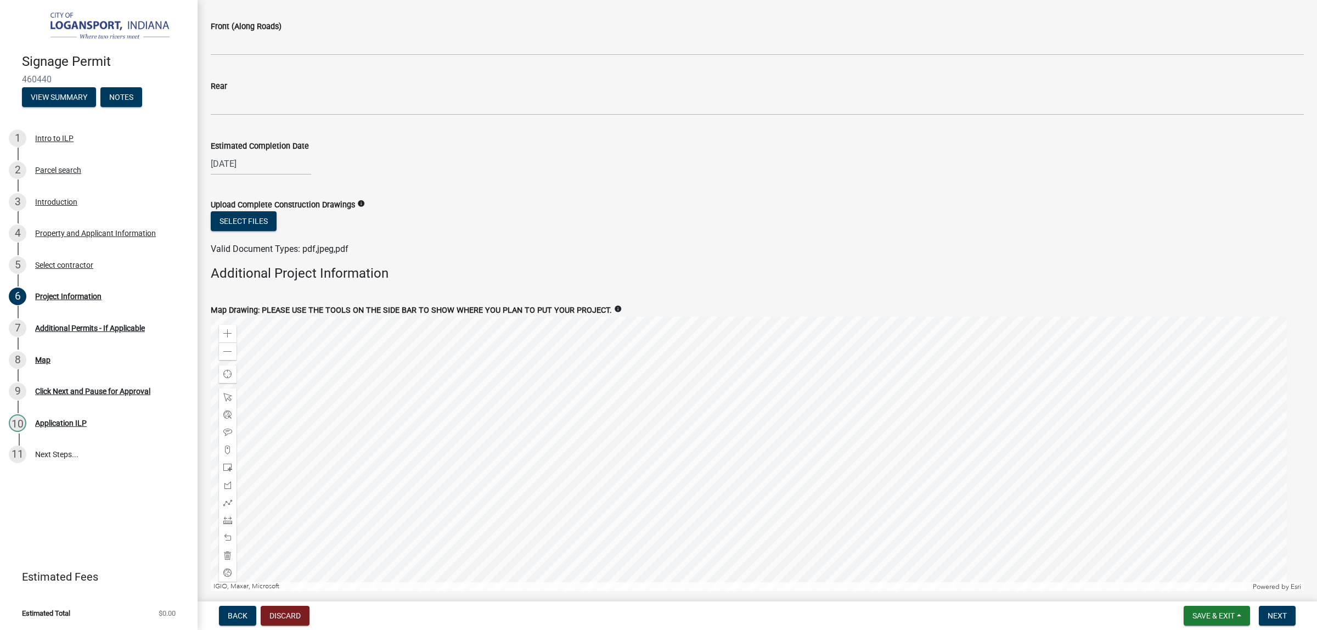
click at [196, 201] on div "Signage Permit 460440 View Summary Notes 1 Intro to ILP 2 Parcel search 3 Intro…" at bounding box center [658, 315] width 1317 height 630
click at [336, 64] on wm-data-entity-input "Front (Along Roads)" at bounding box center [757, 34] width 1093 height 60
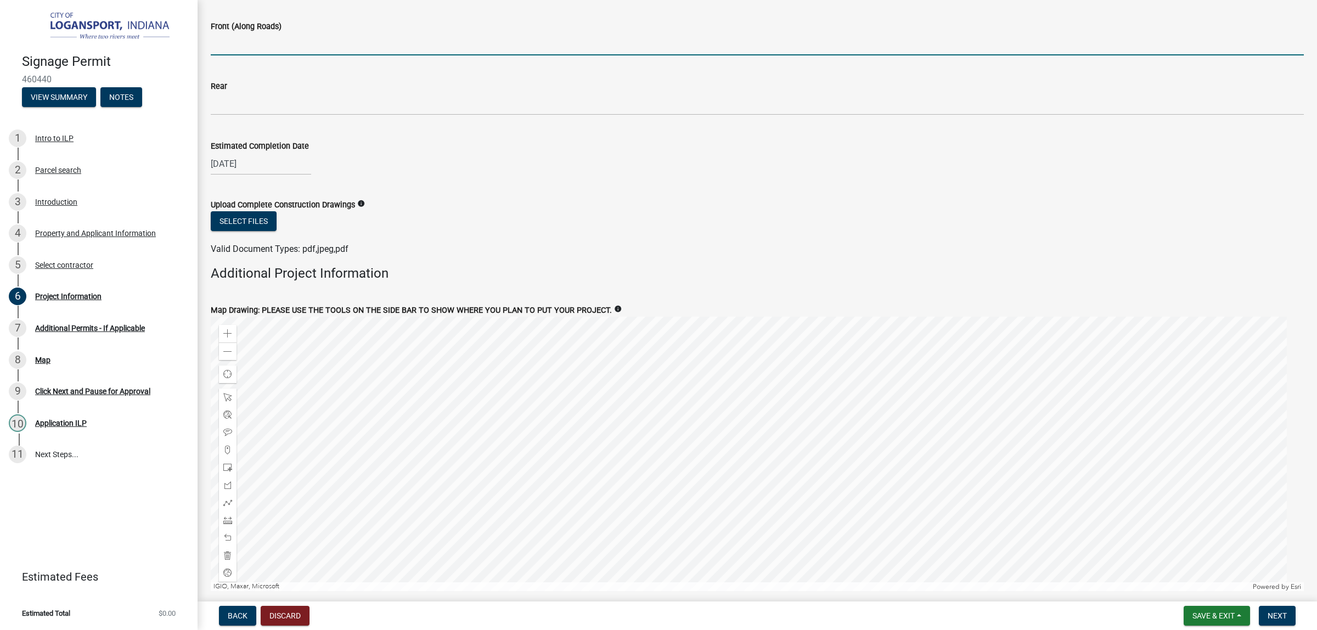
click at [333, 55] on input "Front (Along Roads)" at bounding box center [757, 44] width 1093 height 22
type input "60'"
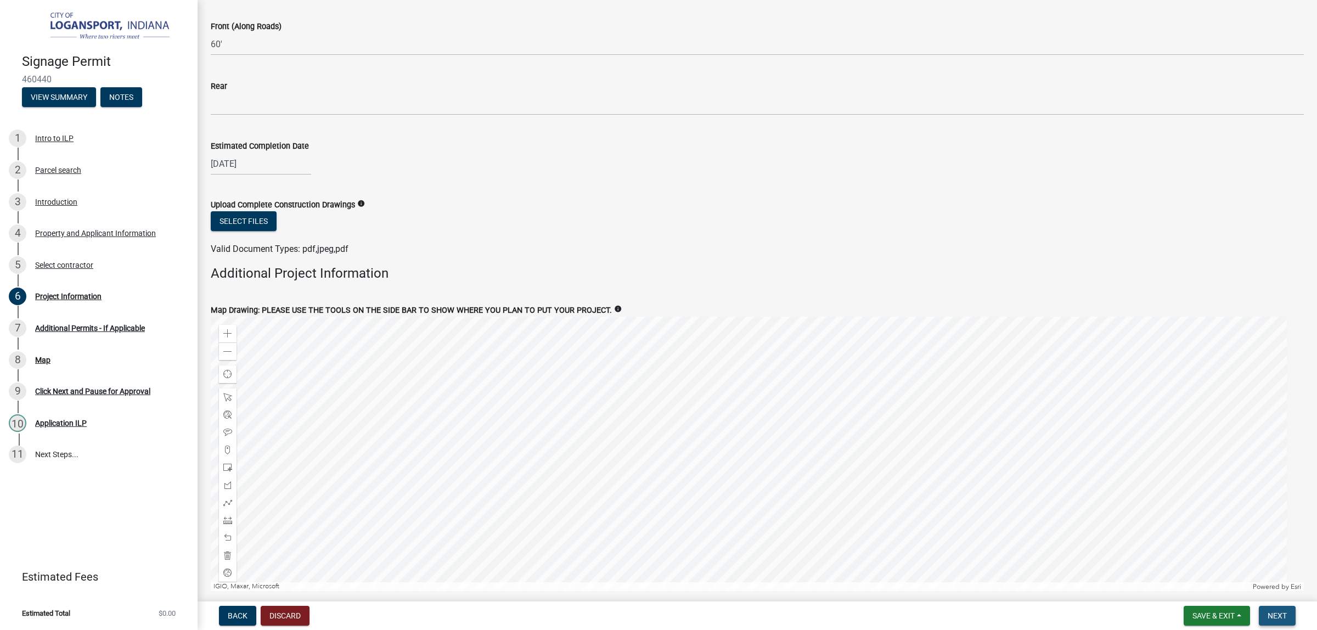
click at [1268, 613] on span "Next" at bounding box center [1276, 615] width 19 height 9
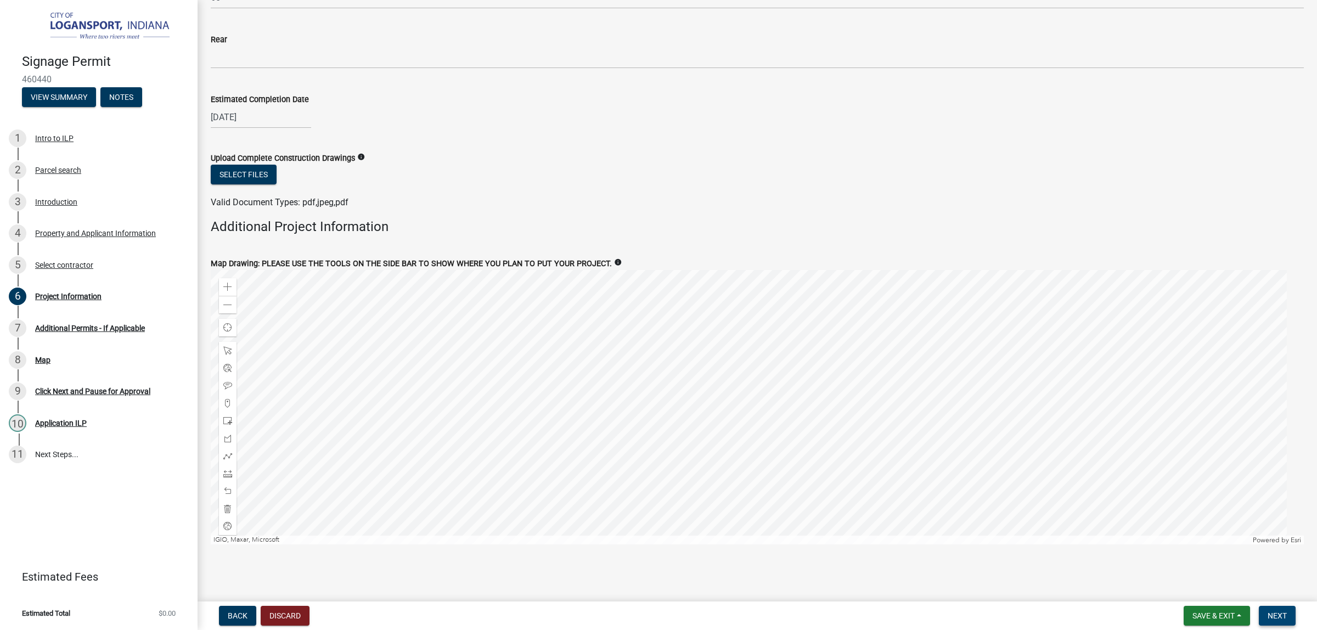
scroll to position [1509, 0]
click at [277, 184] on button "Select files" at bounding box center [244, 175] width 66 height 20
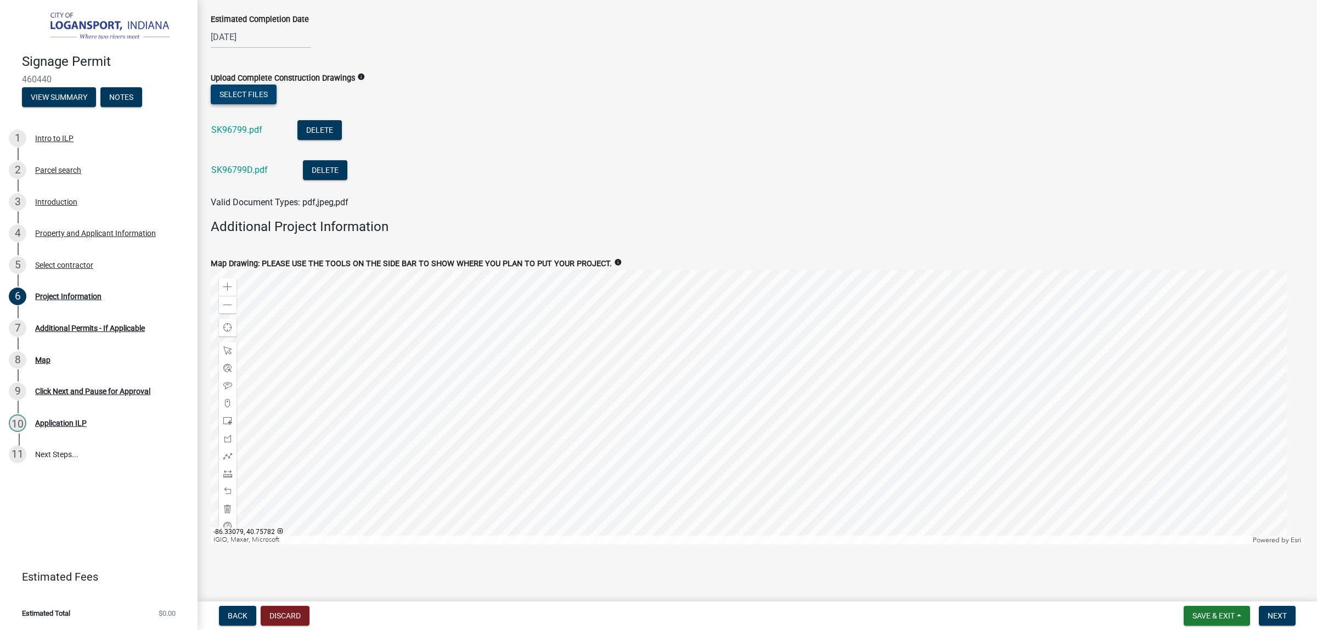
scroll to position [1764, 0]
click at [1192, 611] on span "Save & Exit" at bounding box center [1213, 615] width 42 height 9
drag, startPoint x: 1169, startPoint y: 542, endPoint x: 966, endPoint y: 610, distance: 213.4
click at [964, 624] on div "Back Discard Save & Exit Save Save & Exit Next" at bounding box center [757, 616] width 1102 height 20
click at [1267, 613] on span "Next" at bounding box center [1276, 615] width 19 height 9
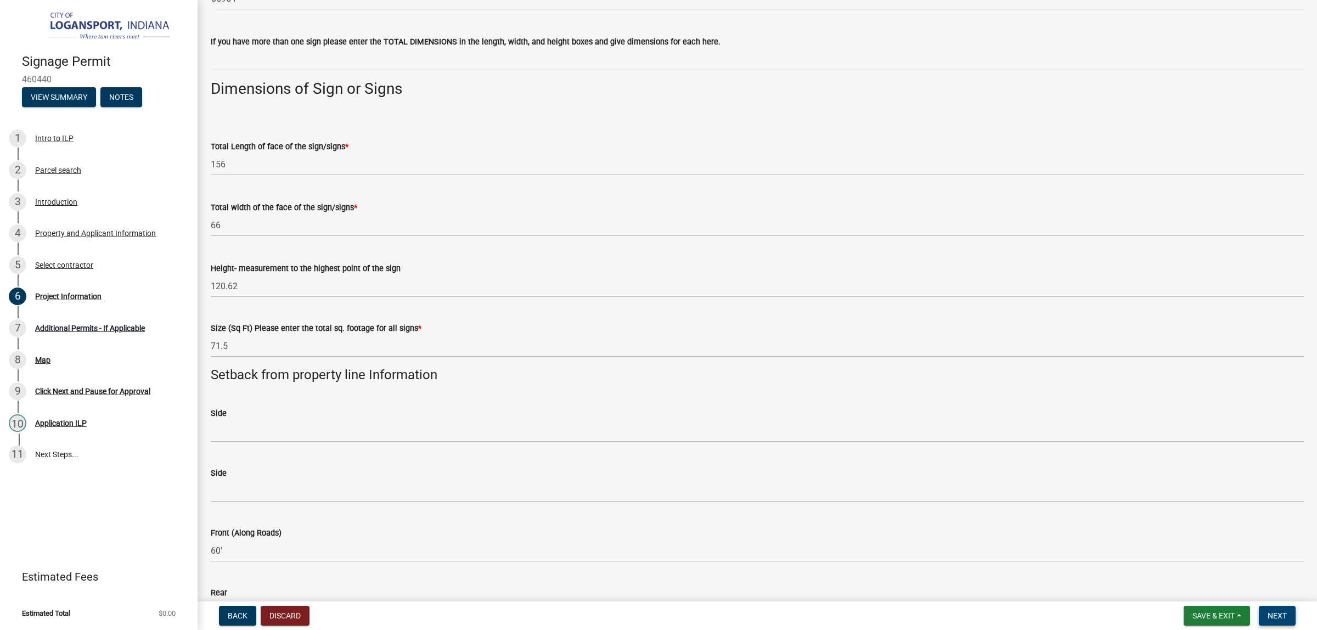
scroll to position [735, 0]
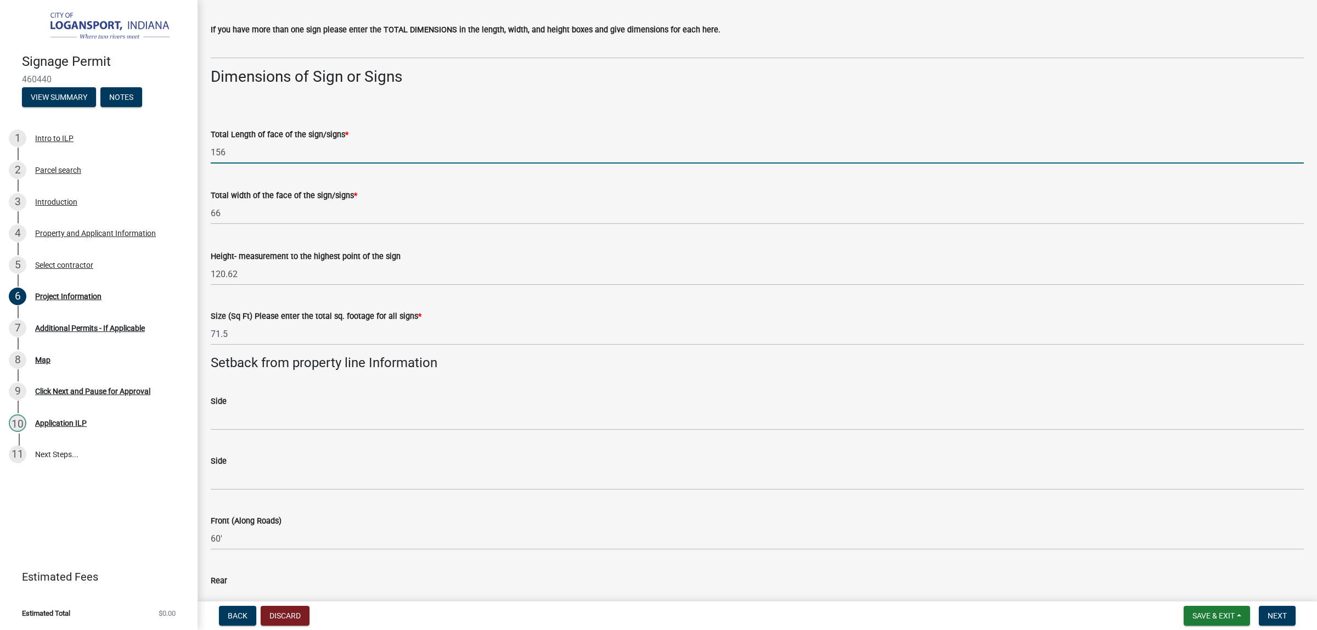
click at [311, 163] on input "156" at bounding box center [757, 152] width 1093 height 22
type input "156"
drag, startPoint x: 348, startPoint y: 431, endPoint x: 349, endPoint y: 439, distance: 8.2
click at [349, 202] on div "Total width of the face of the sign/signs *" at bounding box center [757, 195] width 1093 height 13
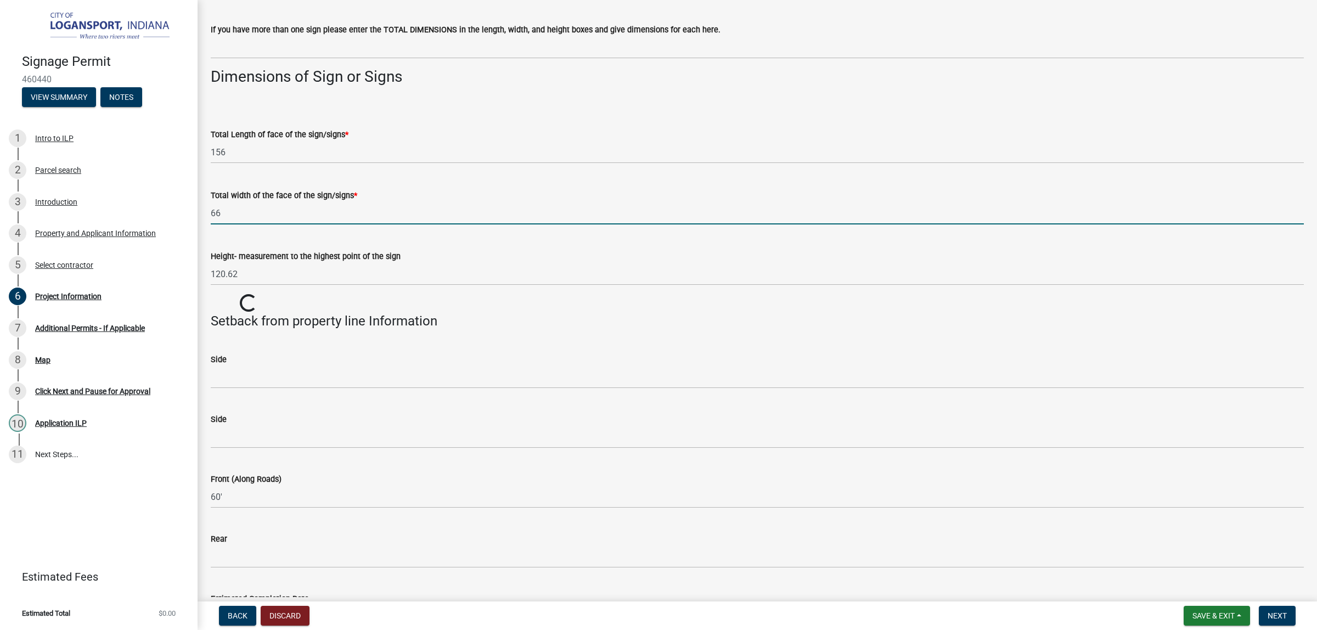
click at [331, 224] on input "66" at bounding box center [757, 213] width 1093 height 22
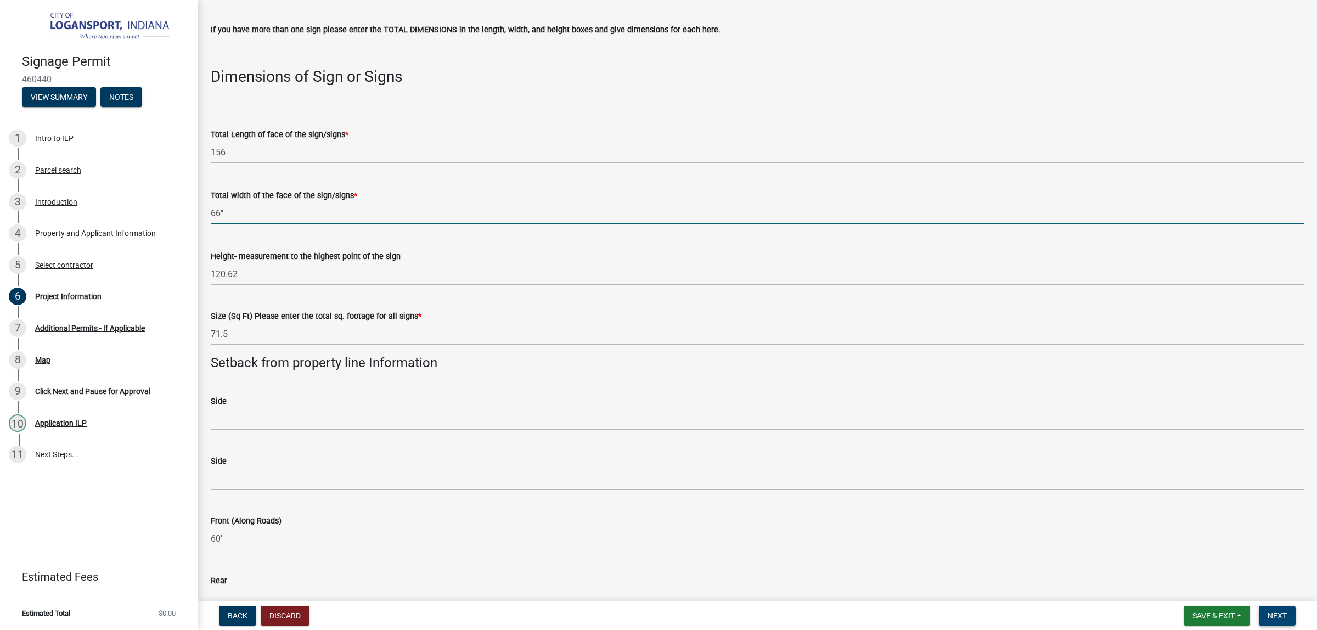
type input "66"
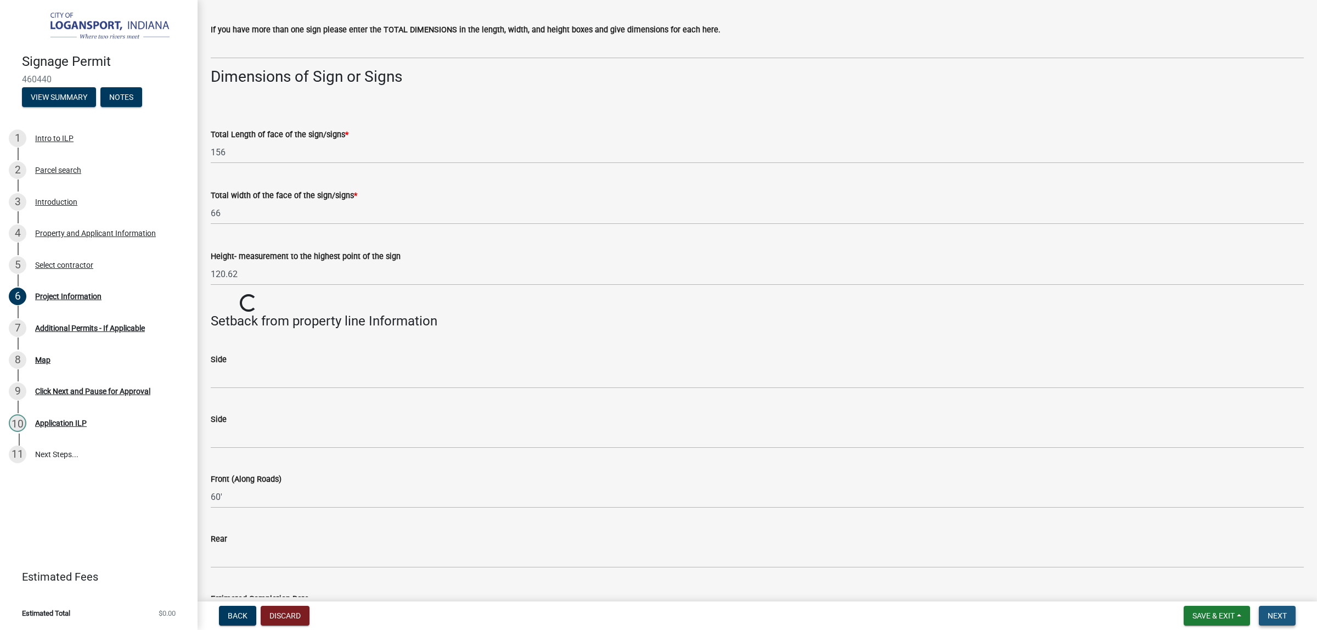
click at [1267, 611] on span "Next" at bounding box center [1276, 615] width 19 height 9
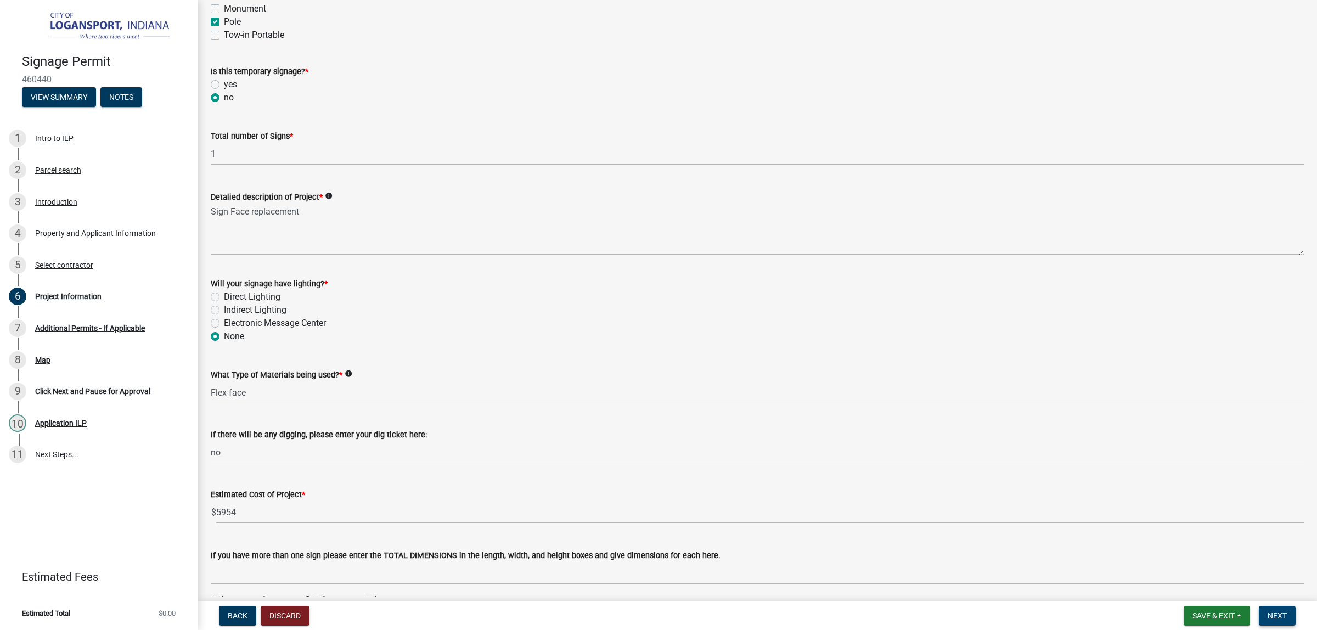
scroll to position [187, 0]
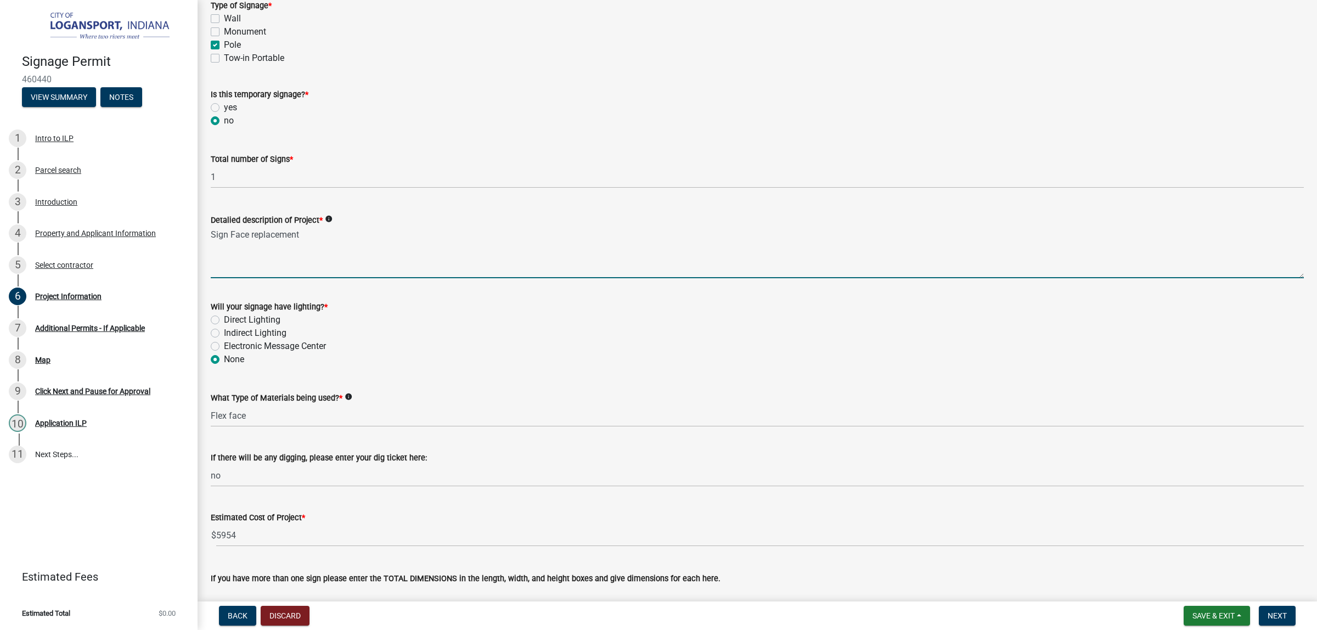
click at [335, 278] on textarea "Sign Face replacement" at bounding box center [757, 253] width 1093 height 52
click at [274, 278] on textarea "Sign Face replacement" at bounding box center [757, 253] width 1093 height 52
click at [357, 278] on textarea "Sign Face replacement" at bounding box center [757, 253] width 1093 height 52
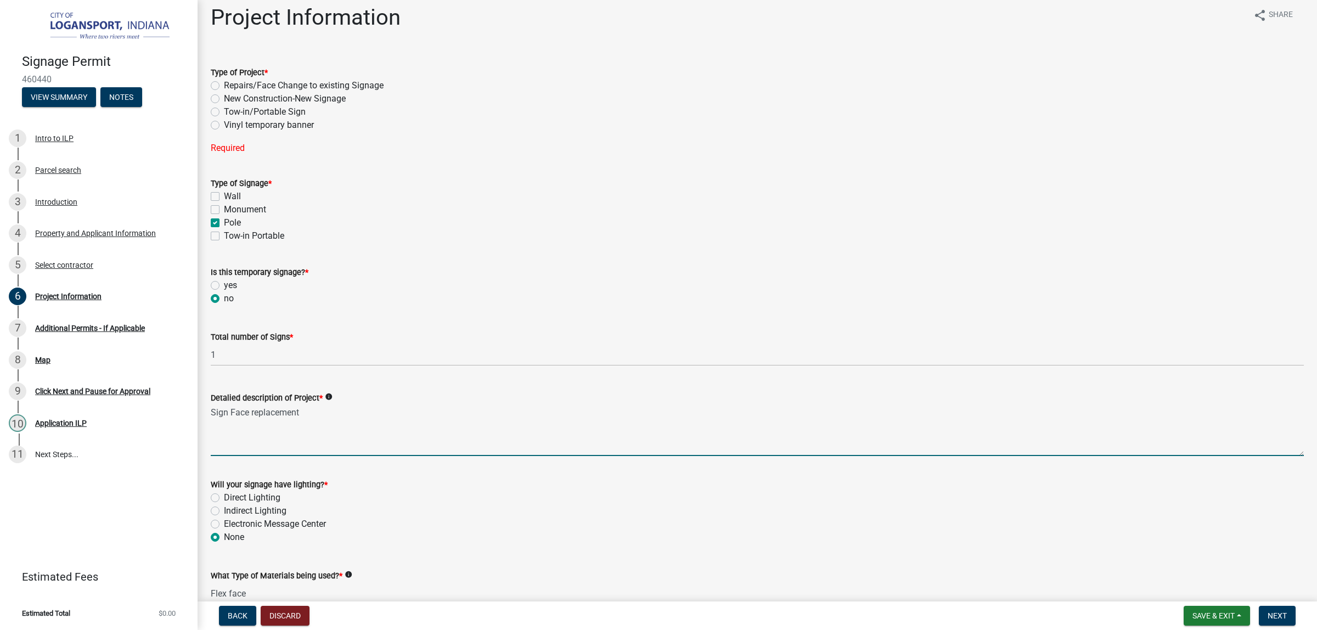
scroll to position [0, 0]
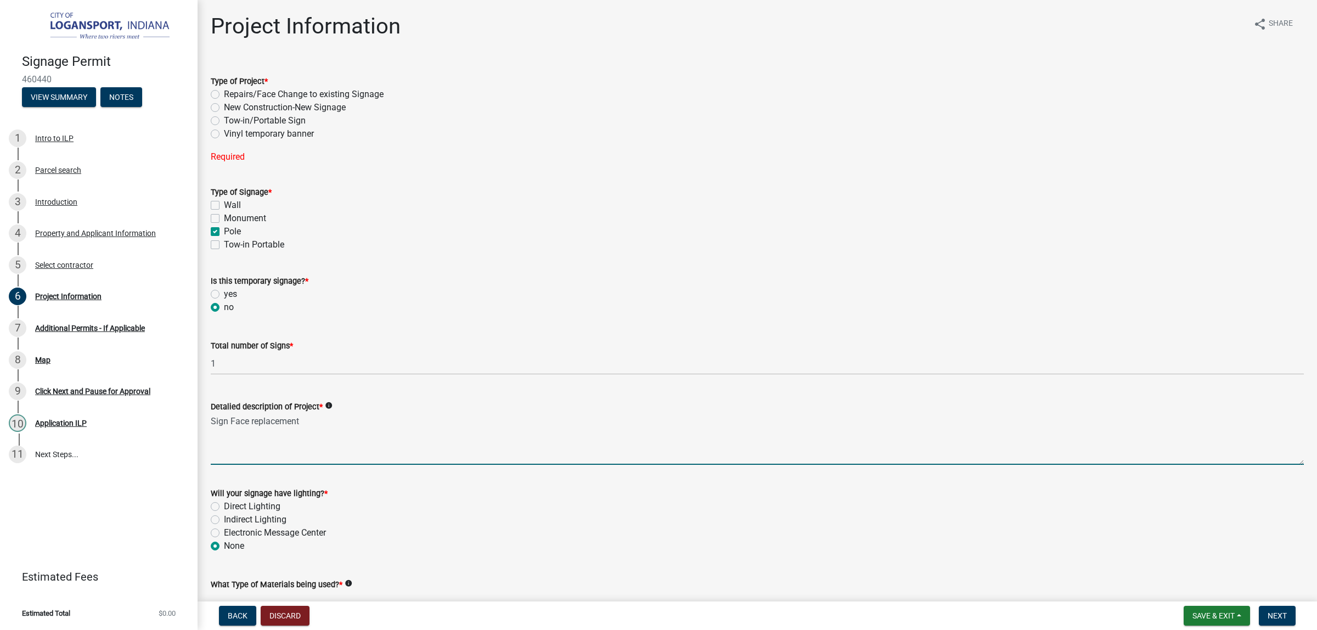
click at [224, 114] on label "New Construction-New Signage" at bounding box center [285, 107] width 122 height 13
click at [224, 108] on input "New Construction-New Signage" at bounding box center [227, 104] width 7 height 7
radio input "true"
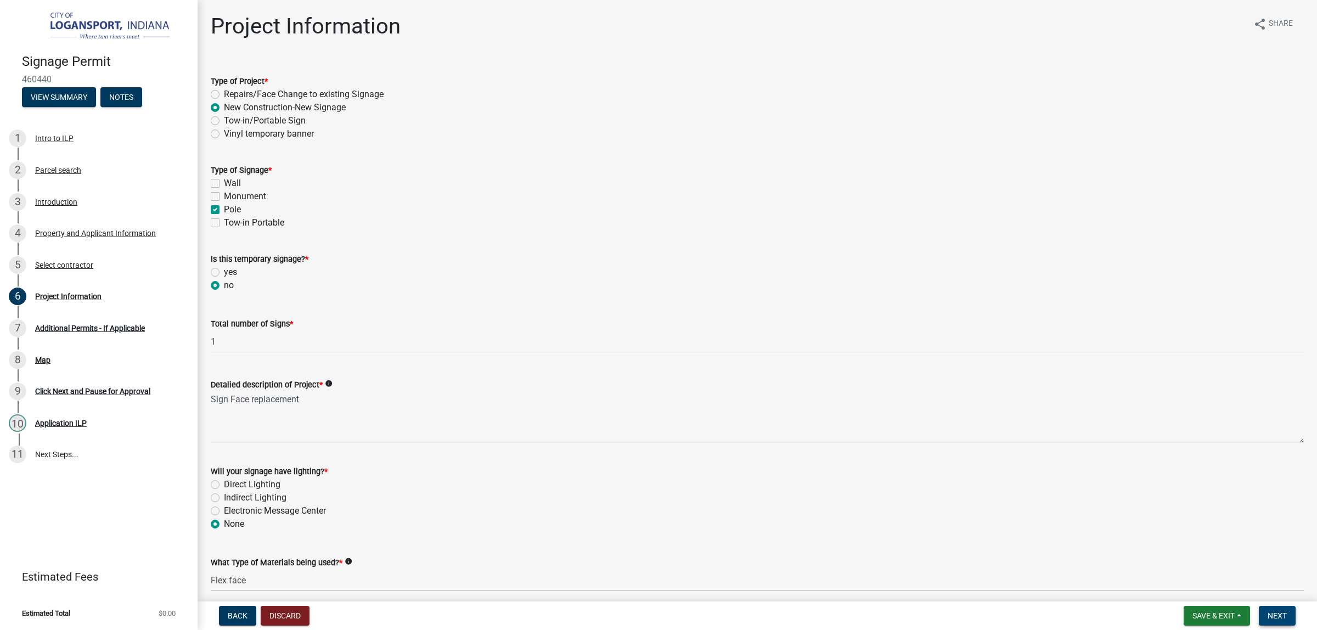
click at [1267, 612] on span "Next" at bounding box center [1276, 615] width 19 height 9
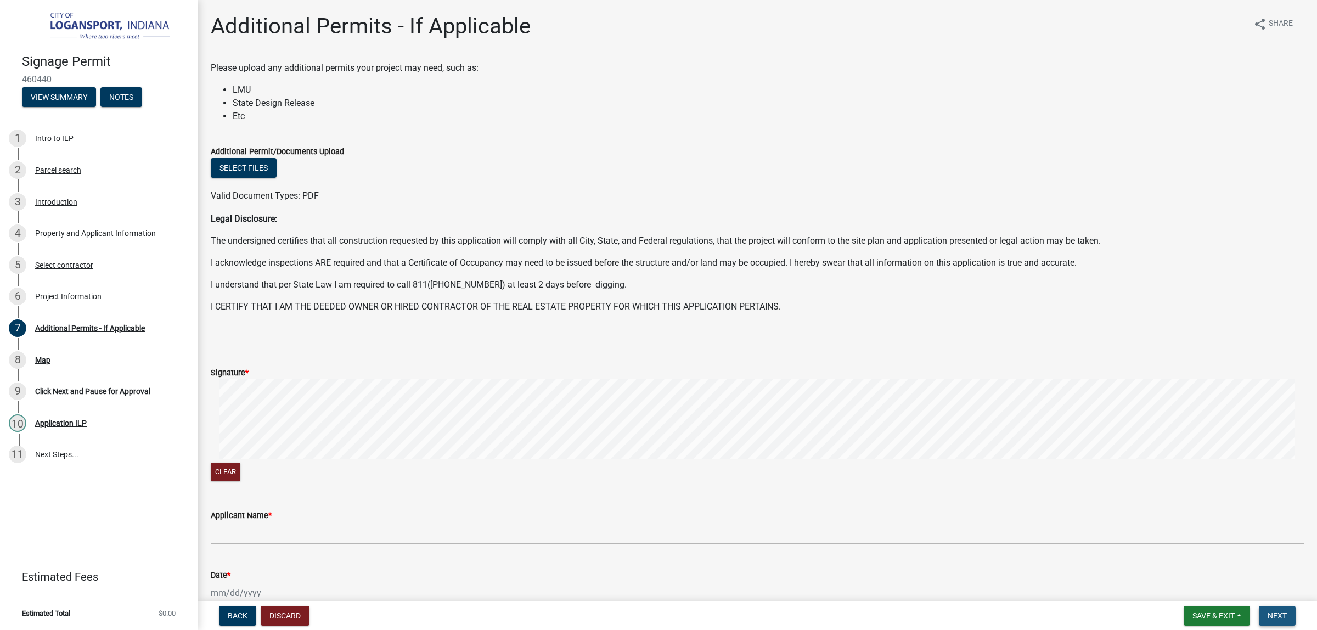
click at [1276, 616] on span "Next" at bounding box center [1276, 615] width 19 height 9
drag, startPoint x: 634, startPoint y: 616, endPoint x: 625, endPoint y: 596, distance: 21.4
click at [629, 610] on div "Back Discard Save & Exit Save Save & Exit Next" at bounding box center [757, 616] width 1102 height 20
click at [431, 467] on wm-data-entity-input-list "Please upload any additional permits your project may need, such as: LMU State …" at bounding box center [757, 396] width 1093 height 670
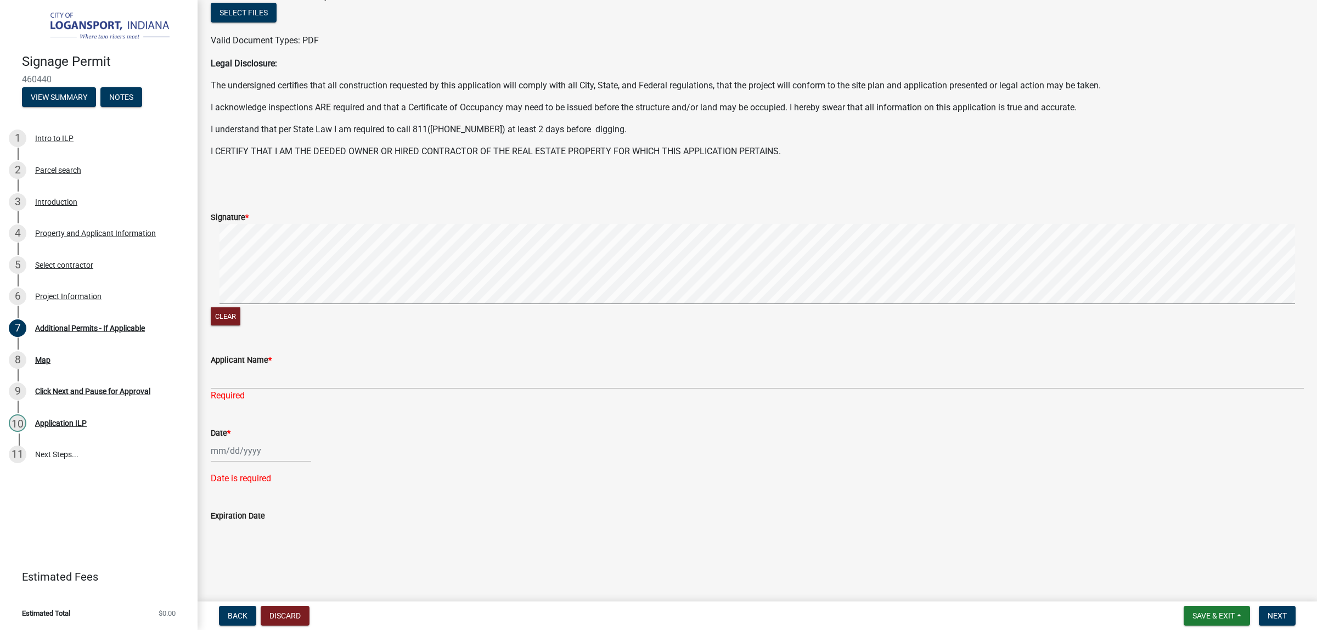
scroll to position [208, 0]
click at [240, 325] on button "Clear" at bounding box center [226, 316] width 30 height 18
click at [865, 283] on form "Signature * Clear" at bounding box center [757, 263] width 1093 height 131
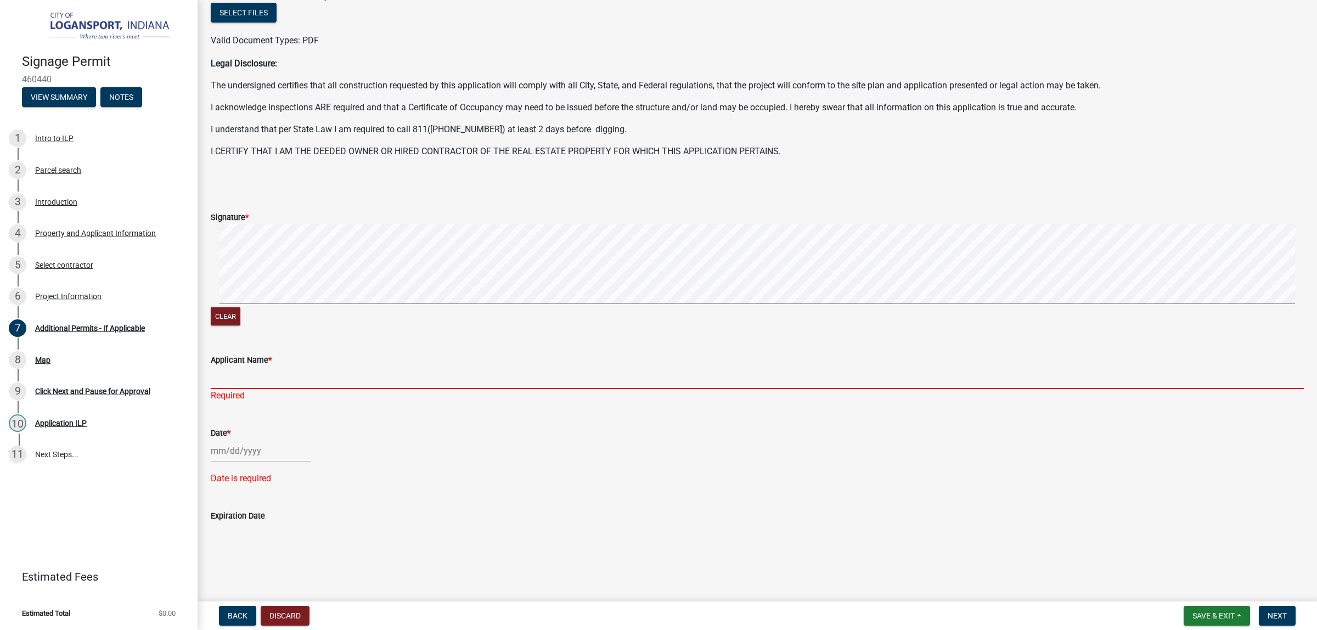
click at [241, 389] on input "Applicant Name *" at bounding box center [757, 377] width 1093 height 22
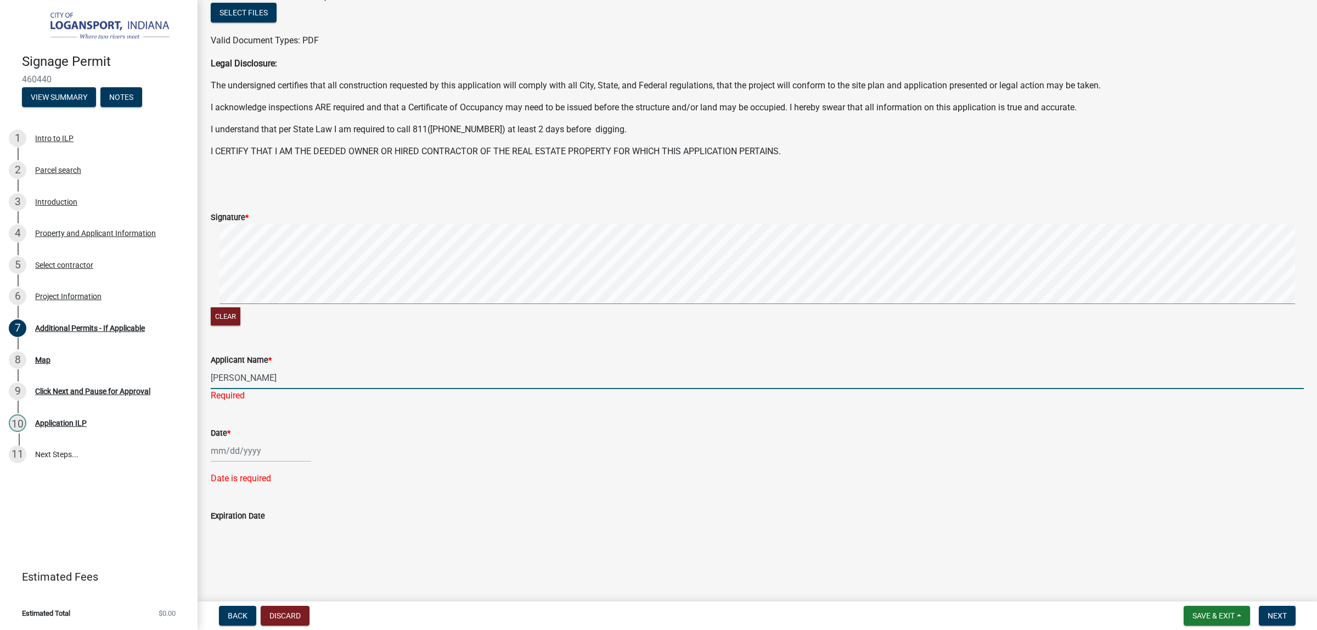
type input "[PERSON_NAME]"
click at [276, 439] on div at bounding box center [261, 450] width 100 height 22
select select "8"
select select "2025"
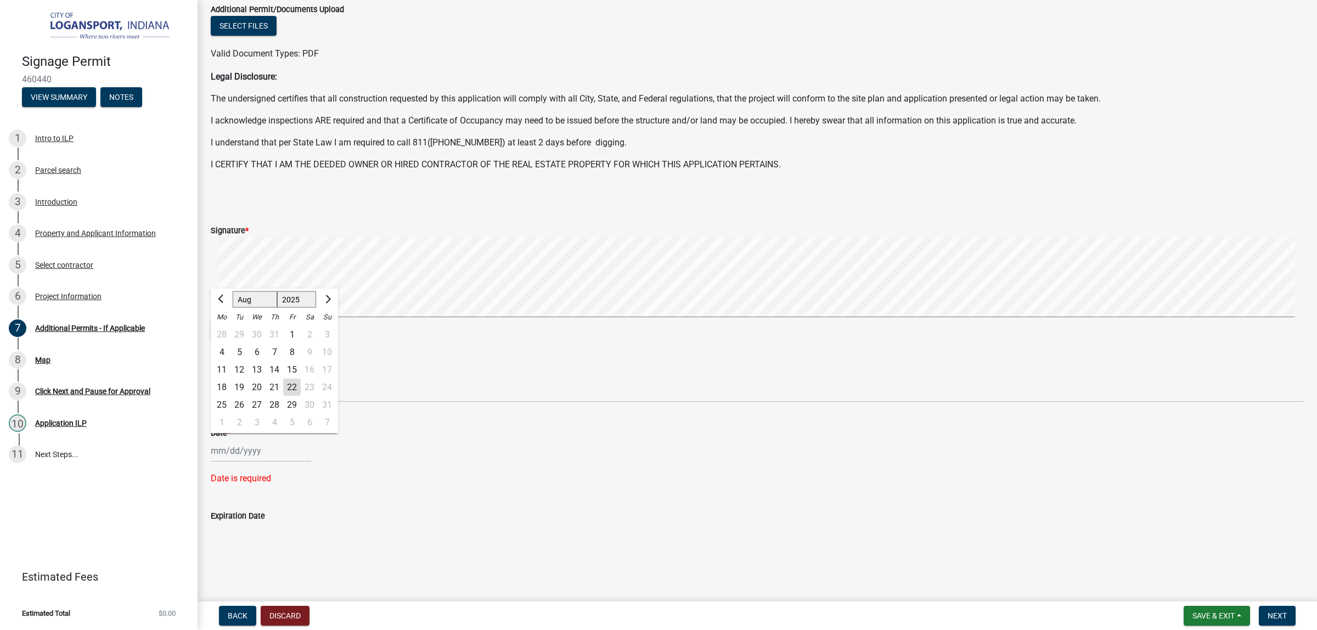
click at [301, 378] on div "22" at bounding box center [292, 387] width 18 height 18
type input "[DATE]"
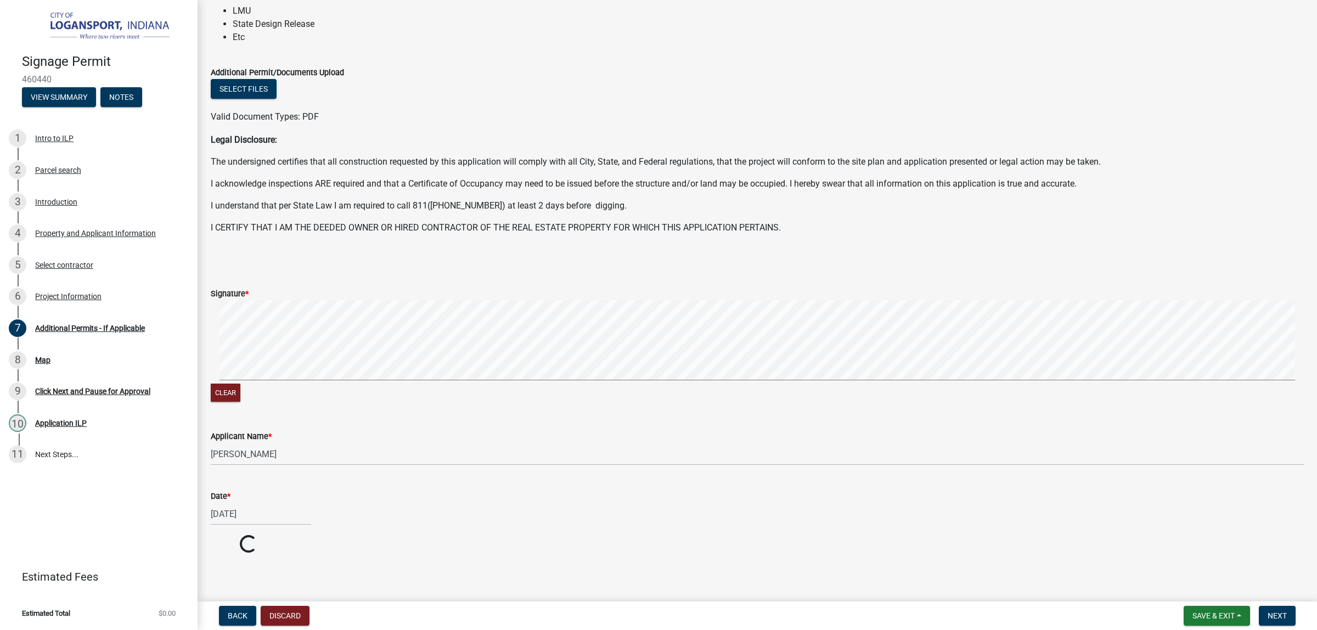
scroll to position [302, 0]
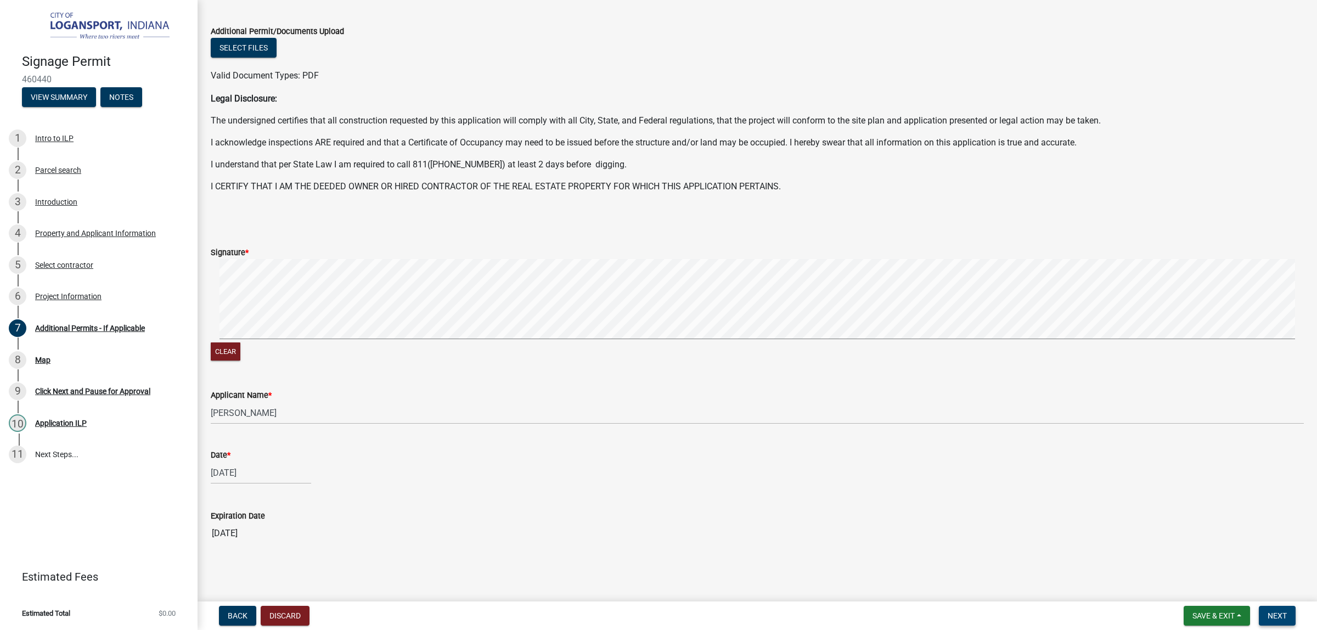
click at [1272, 611] on span "Next" at bounding box center [1276, 615] width 19 height 9
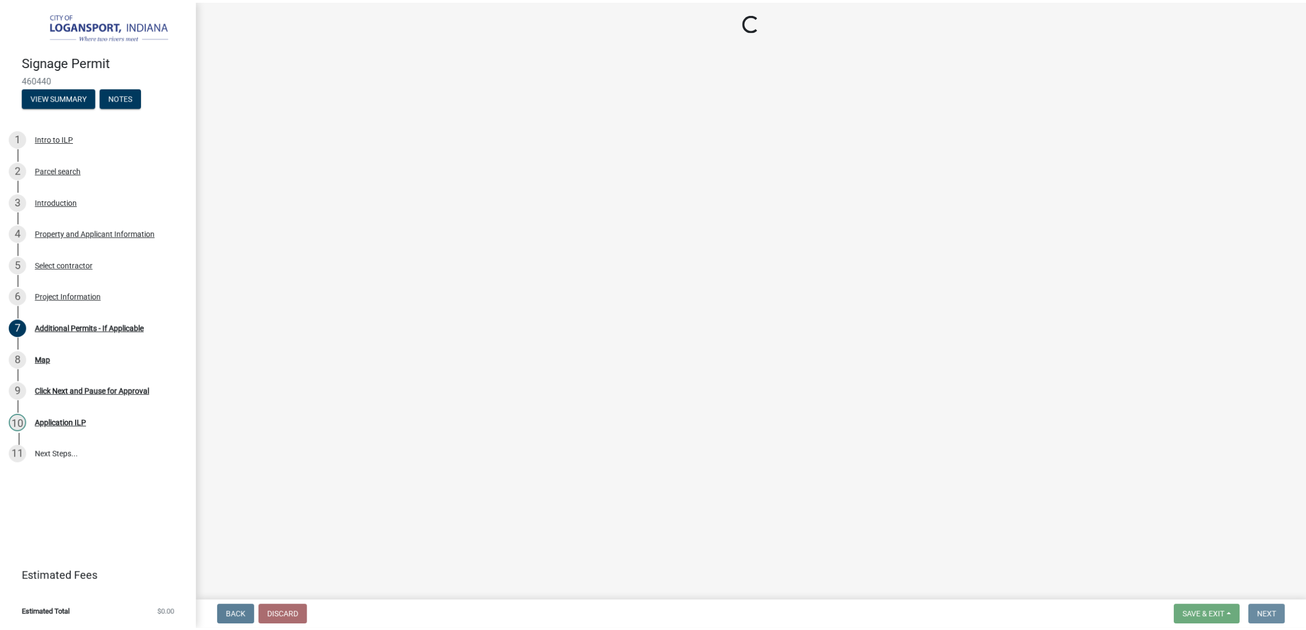
scroll to position [0, 0]
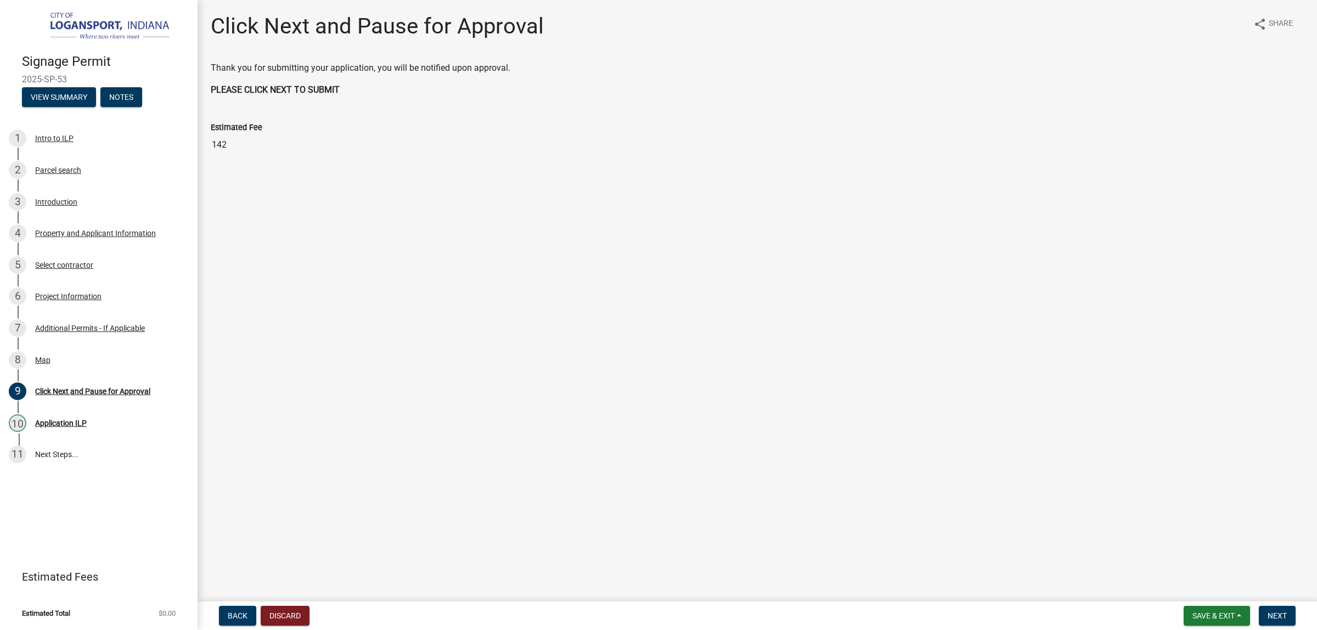
click at [298, 97] on div "Thank you for submitting your application, you will be notified upon approval. …" at bounding box center [757, 78] width 1093 height 35
click at [1271, 611] on span "Next" at bounding box center [1276, 615] width 19 height 9
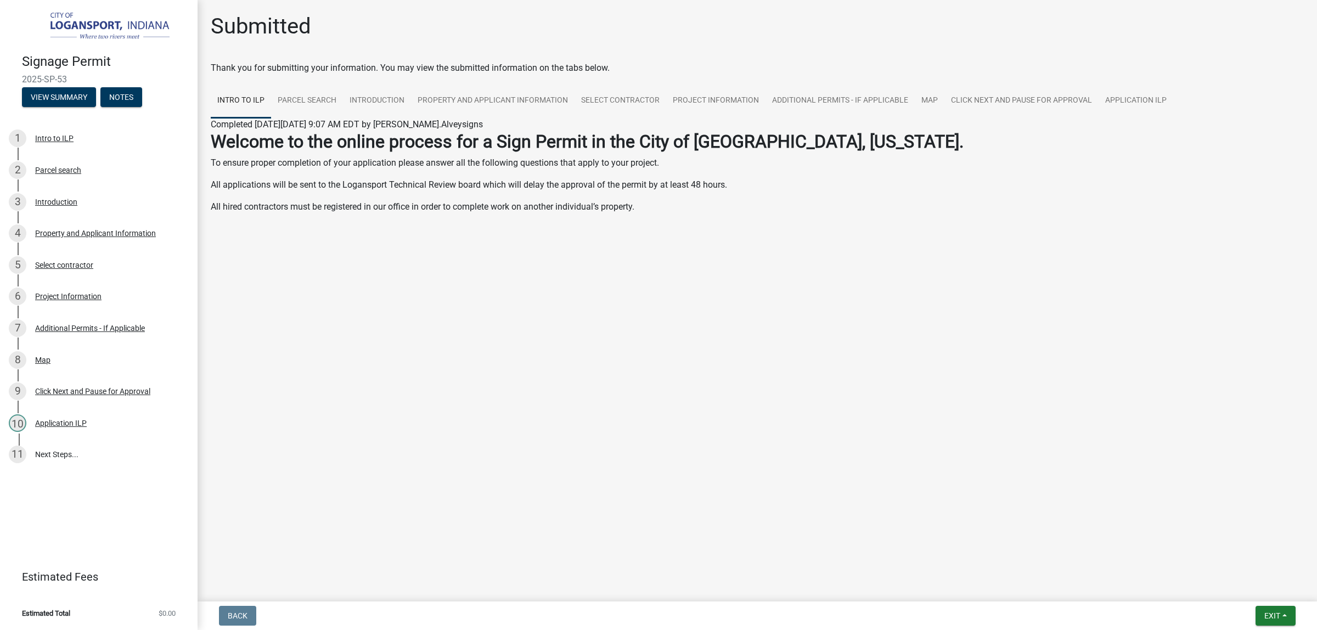
click at [723, 213] on p "All hired contractors must be registered in our office in order to complete wor…" at bounding box center [757, 206] width 1093 height 13
click at [1278, 621] on button "Exit" at bounding box center [1275, 616] width 40 height 20
click at [966, 470] on main "Submitted Thank you for submitting your information. You may view the submitted…" at bounding box center [757, 298] width 1119 height 597
click at [1276, 606] on button "Exit" at bounding box center [1275, 616] width 40 height 20
click at [1236, 579] on button "Save & Exit" at bounding box center [1252, 582] width 88 height 26
